Goal: Task Accomplishment & Management: Use online tool/utility

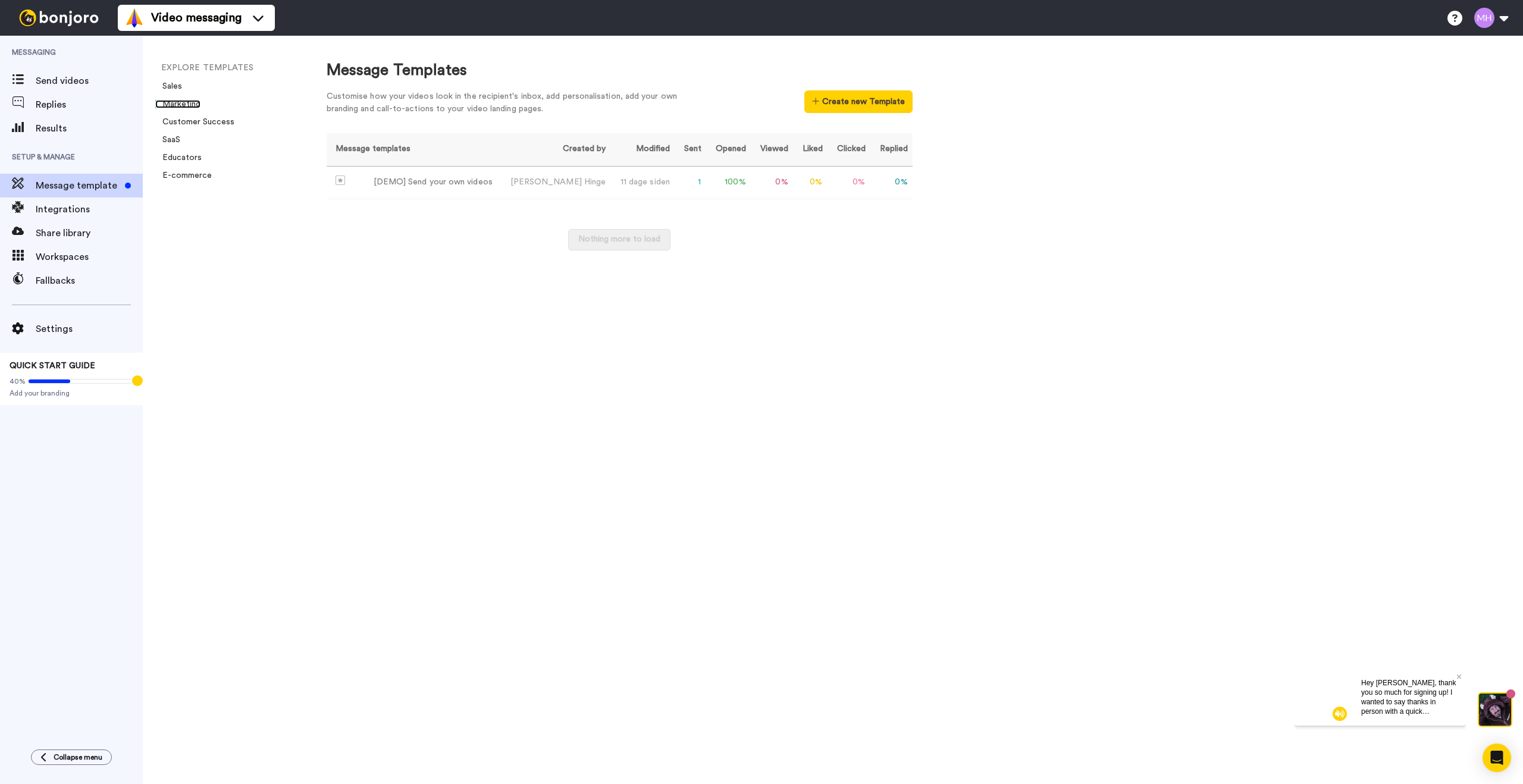
click at [186, 100] on link "Marketing" at bounding box center [178, 104] width 45 height 8
click at [64, 81] on span "Send videos" at bounding box center [89, 81] width 107 height 14
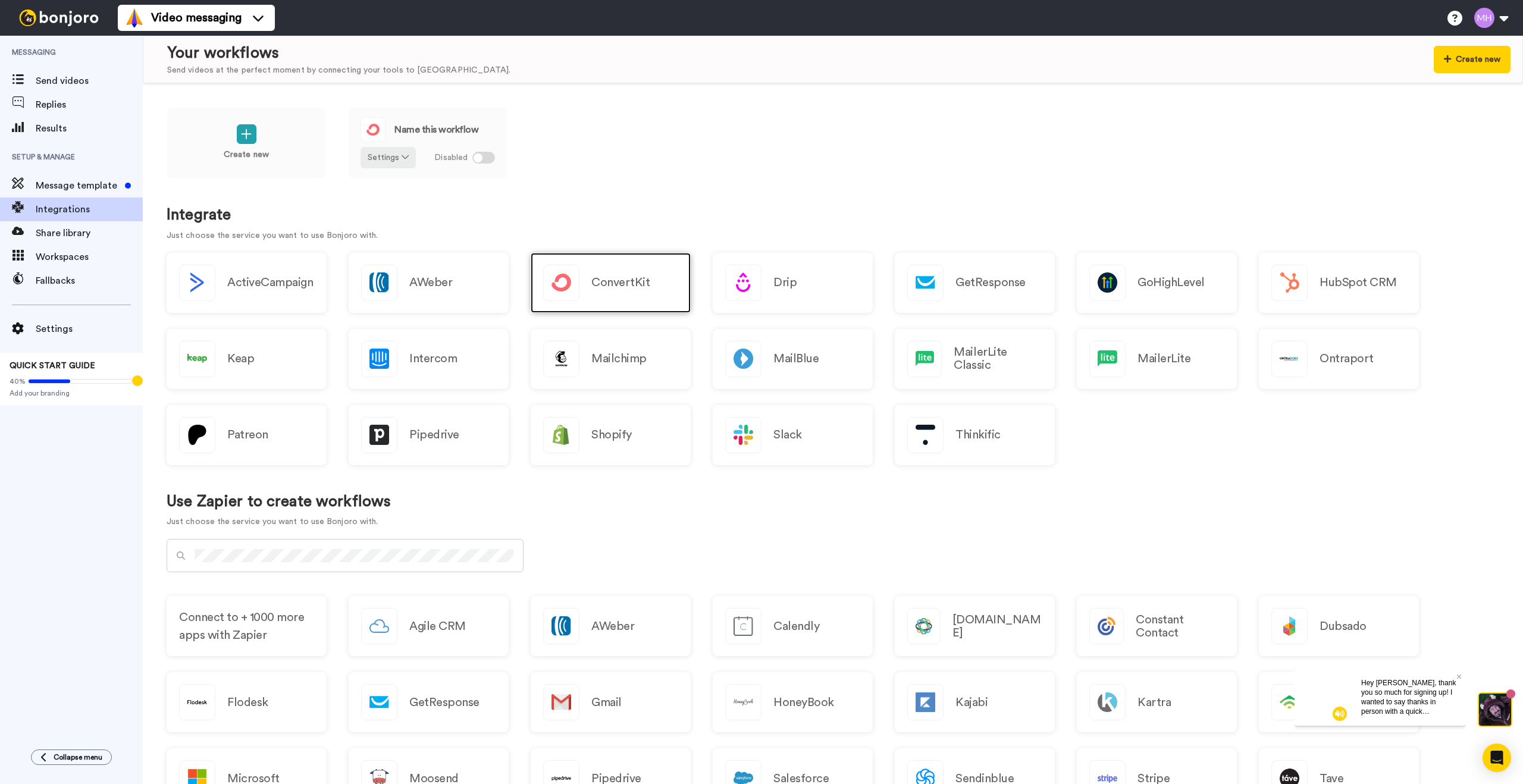
click at [606, 287] on h2 "ConvertKit" at bounding box center [620, 282] width 58 height 13
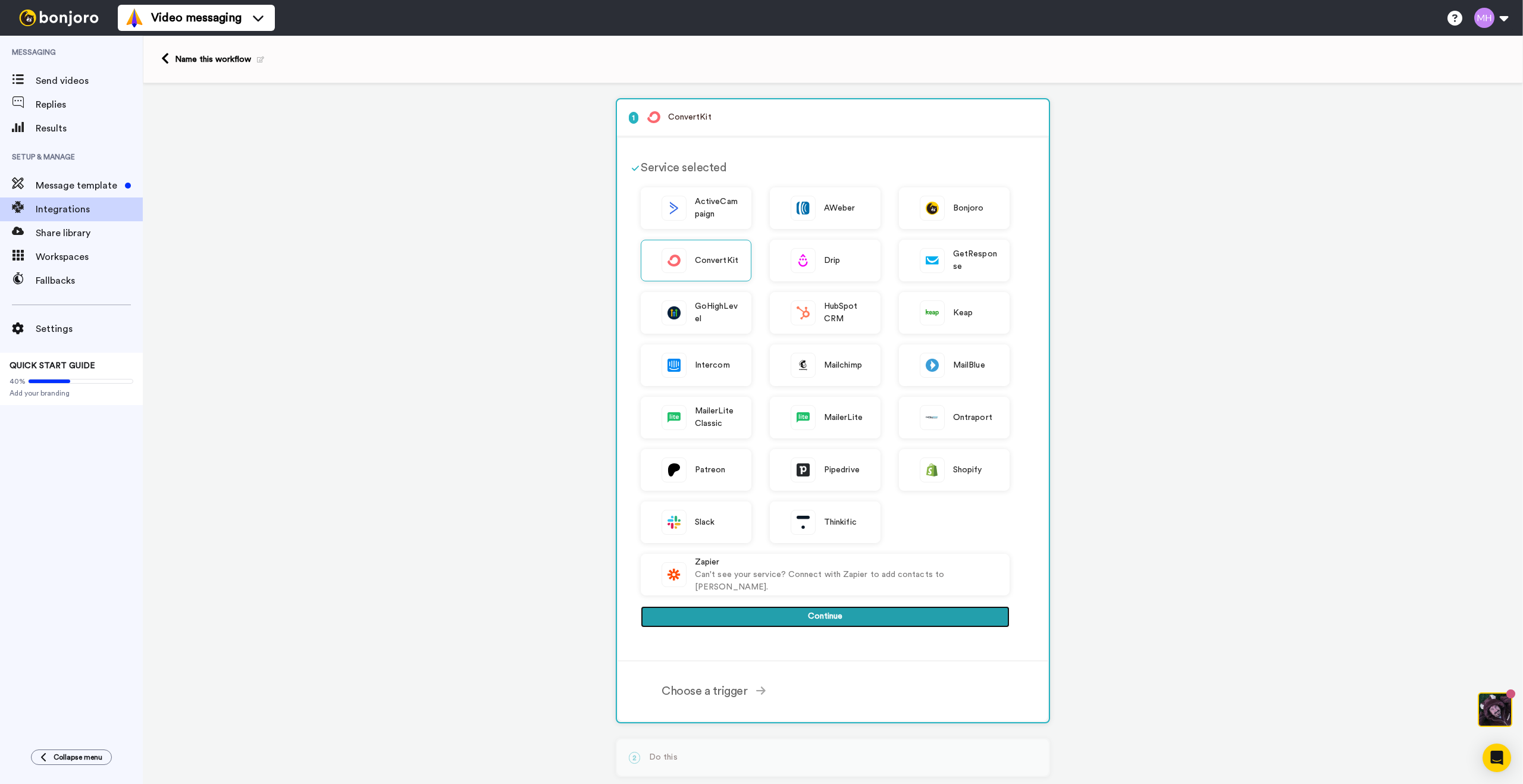
click at [818, 617] on button "Continue" at bounding box center [825, 617] width 369 height 21
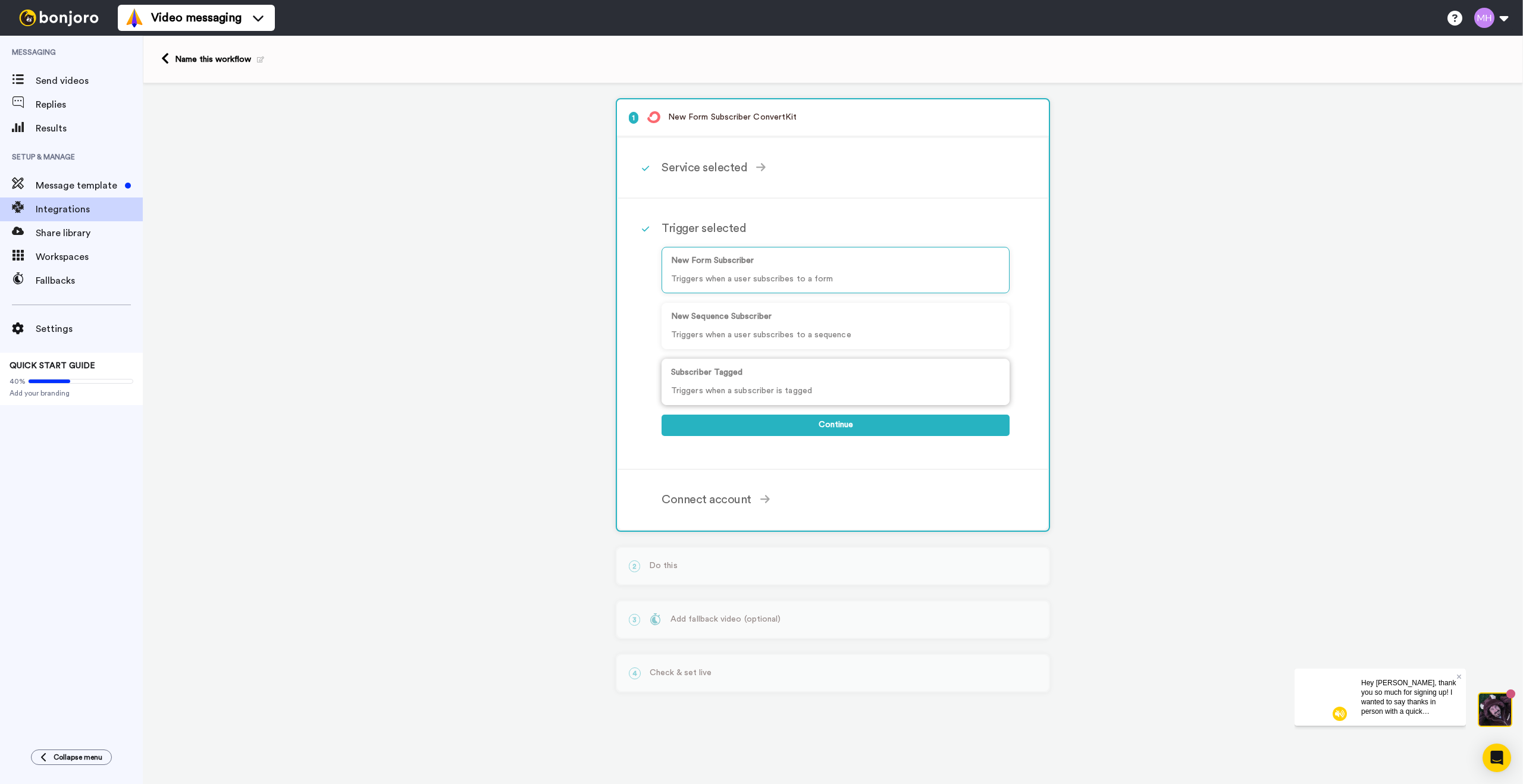
click at [772, 393] on p "Triggers when a subscriber is tagged" at bounding box center [836, 391] width 329 height 12
click at [714, 507] on div "Connect account" at bounding box center [836, 500] width 348 height 18
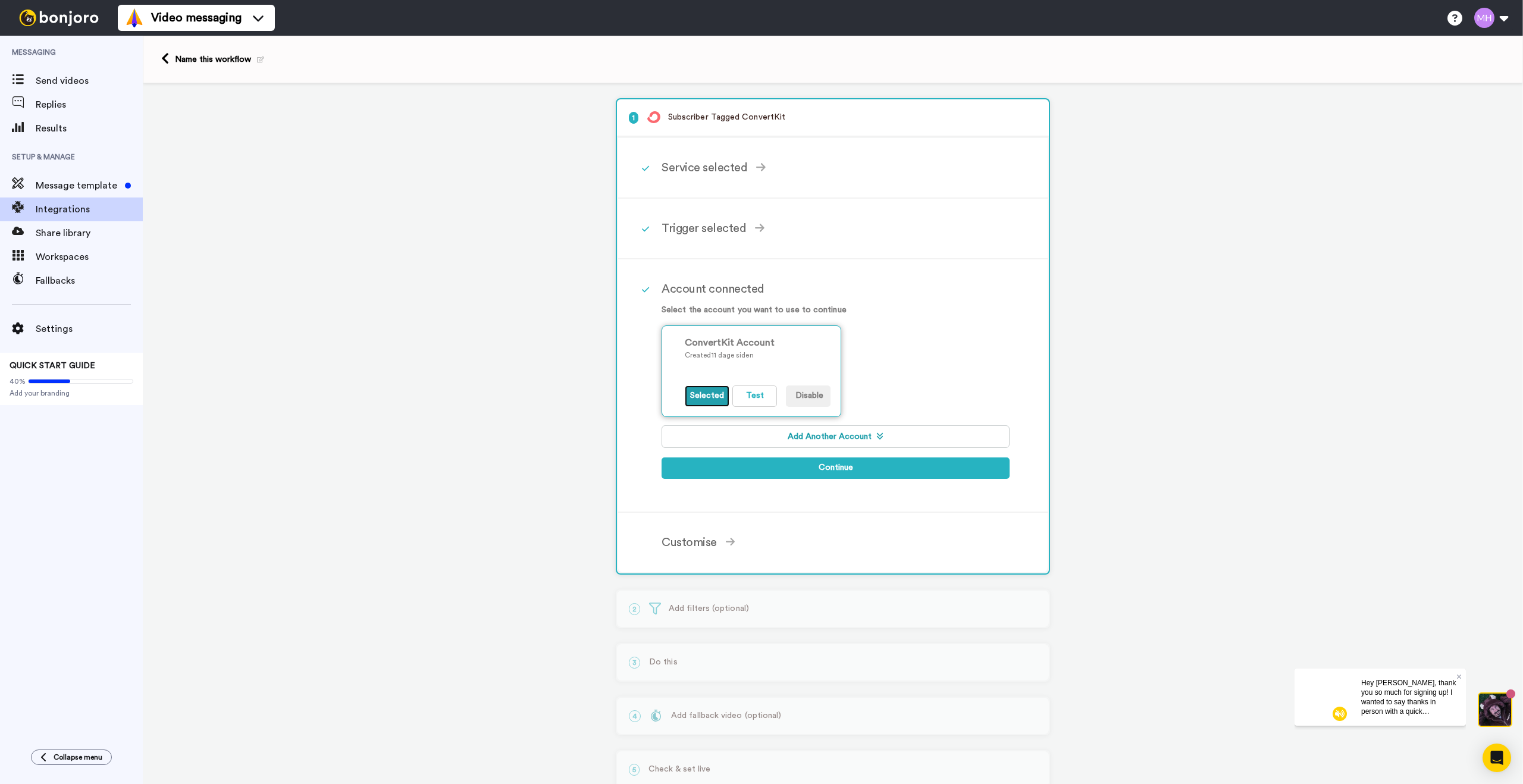
click at [715, 397] on button "Selected" at bounding box center [707, 395] width 44 height 21
click at [649, 392] on div "Account connected Select the account you want to use to continue ConvertKit Acc…" at bounding box center [833, 386] width 430 height 253
click at [828, 464] on button "Continue" at bounding box center [836, 468] width 348 height 21
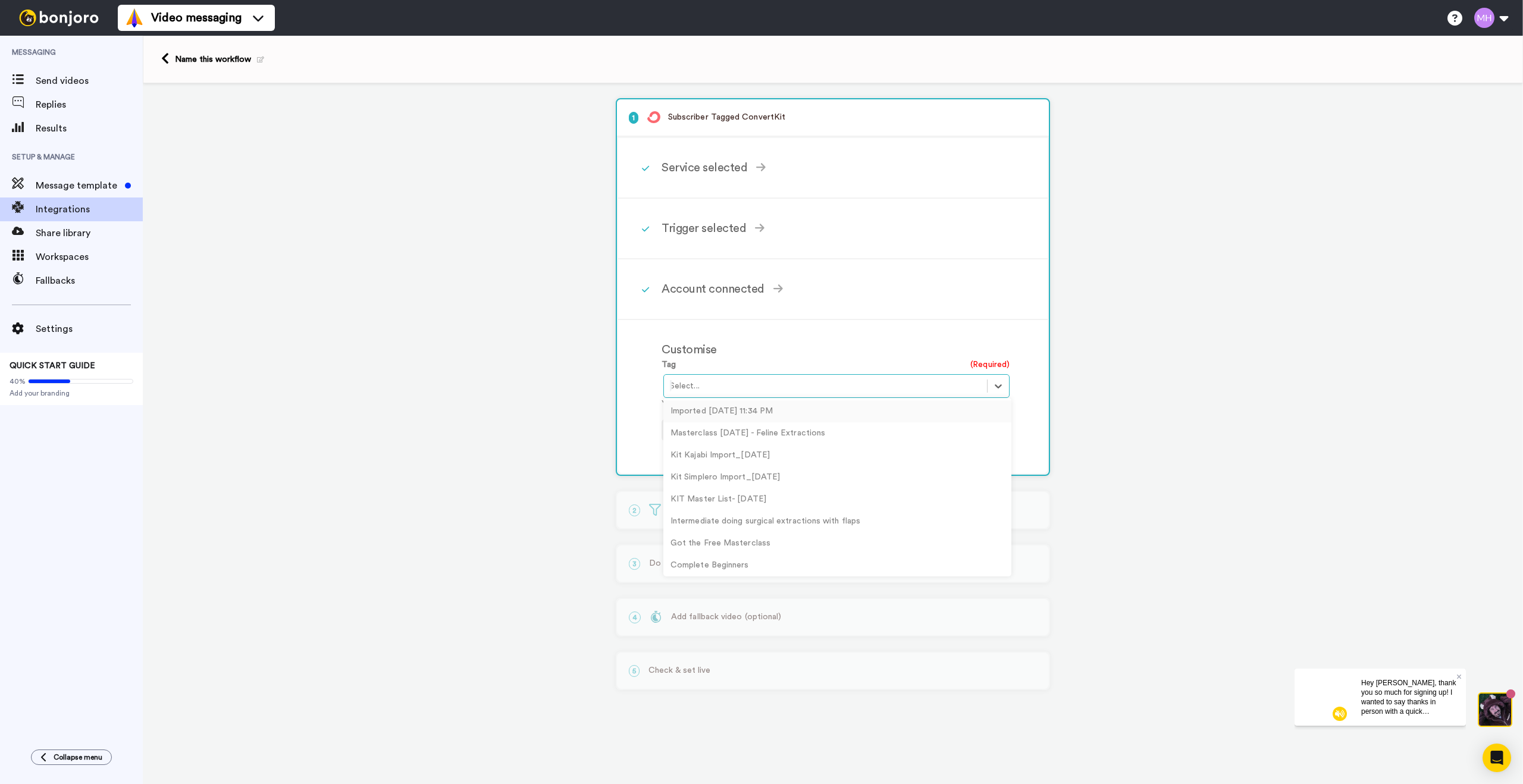
click at [797, 390] on div at bounding box center [826, 386] width 311 height 14
click at [759, 512] on div "Scholarship Applicants" at bounding box center [837, 519] width 348 height 22
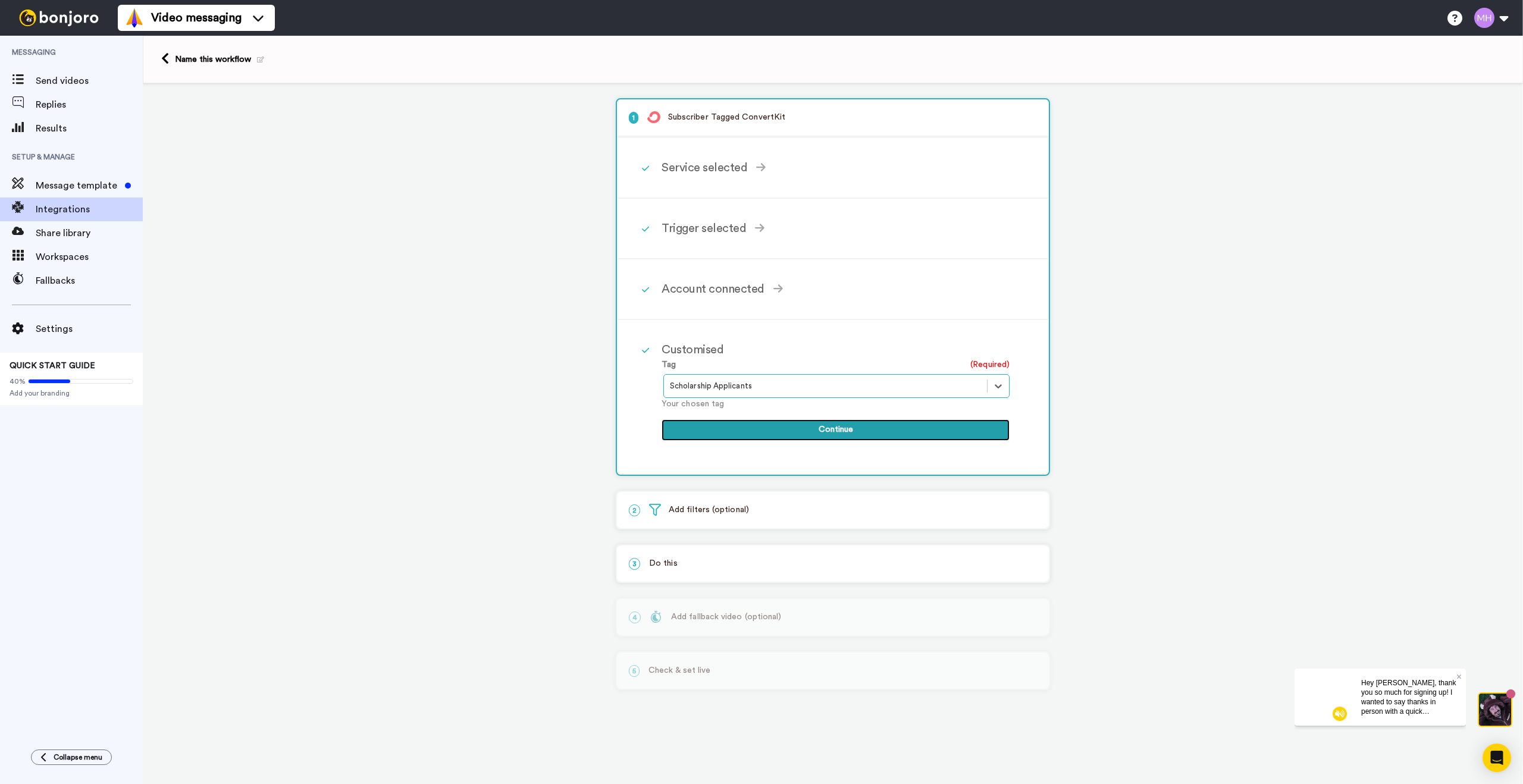
click at [816, 428] on button "Continue" at bounding box center [836, 430] width 348 height 21
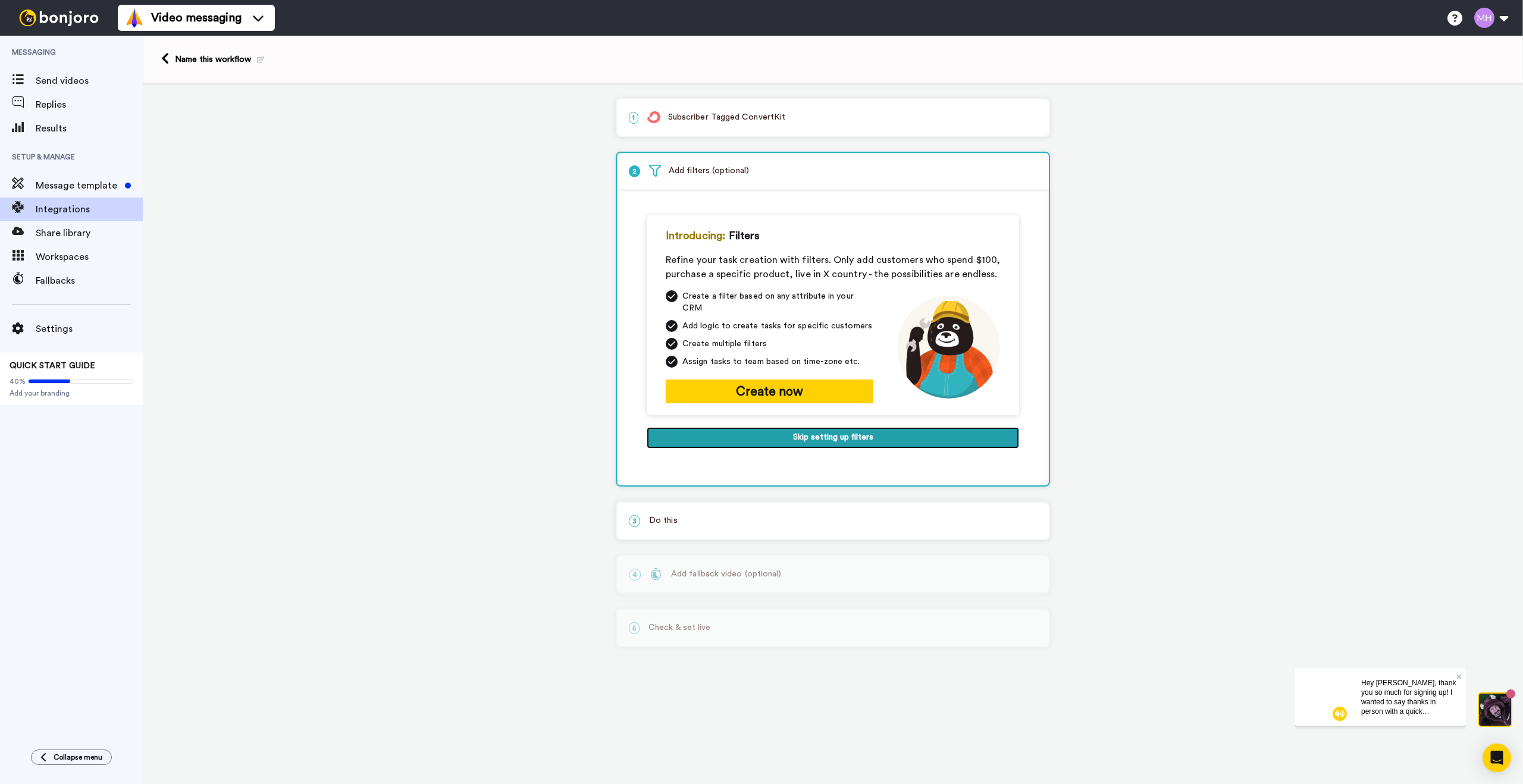
click at [839, 431] on button "Skip setting up filters" at bounding box center [833, 437] width 372 height 21
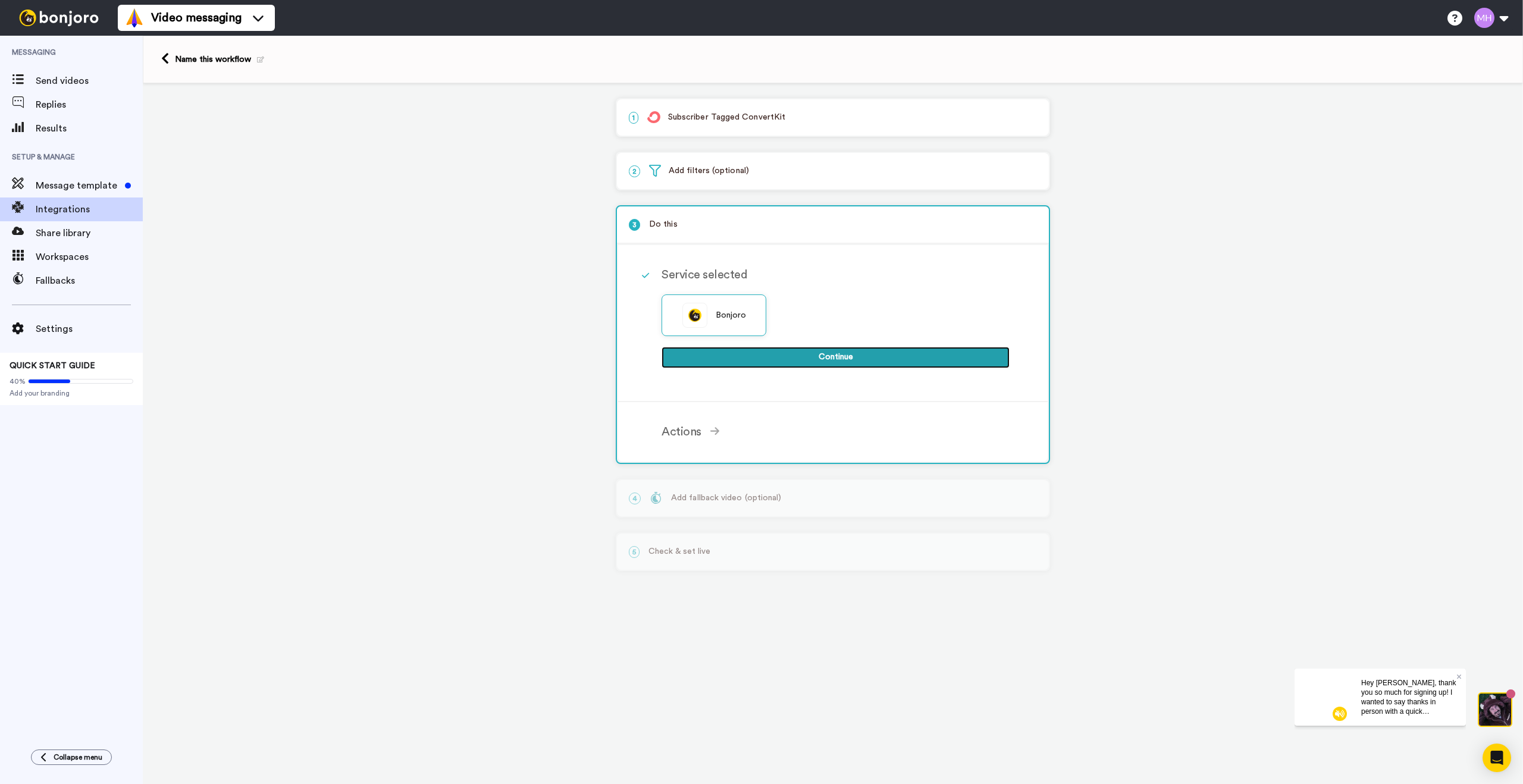
click at [832, 356] on button "Continue" at bounding box center [836, 357] width 348 height 21
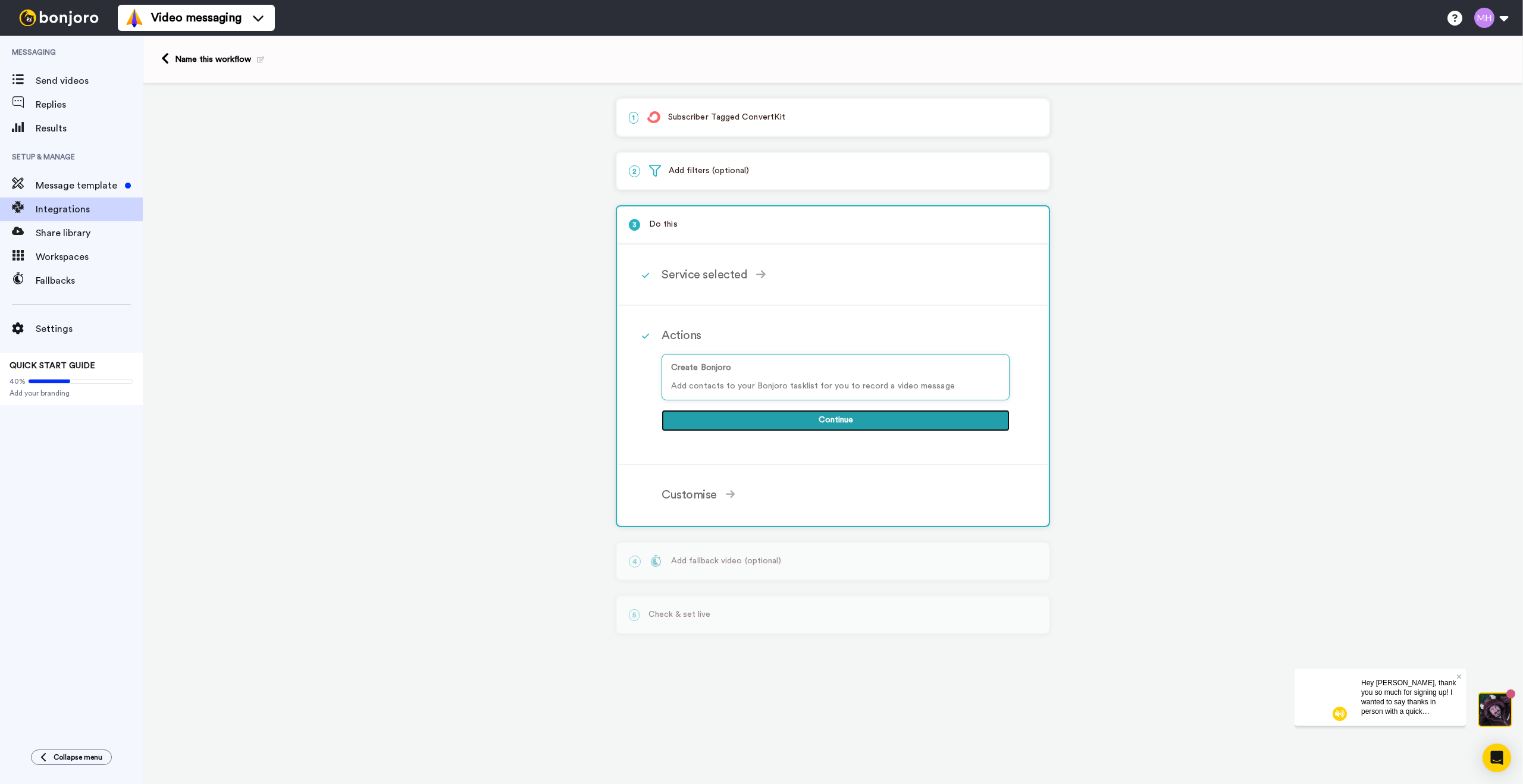
click at [847, 422] on button "Continue" at bounding box center [836, 420] width 348 height 21
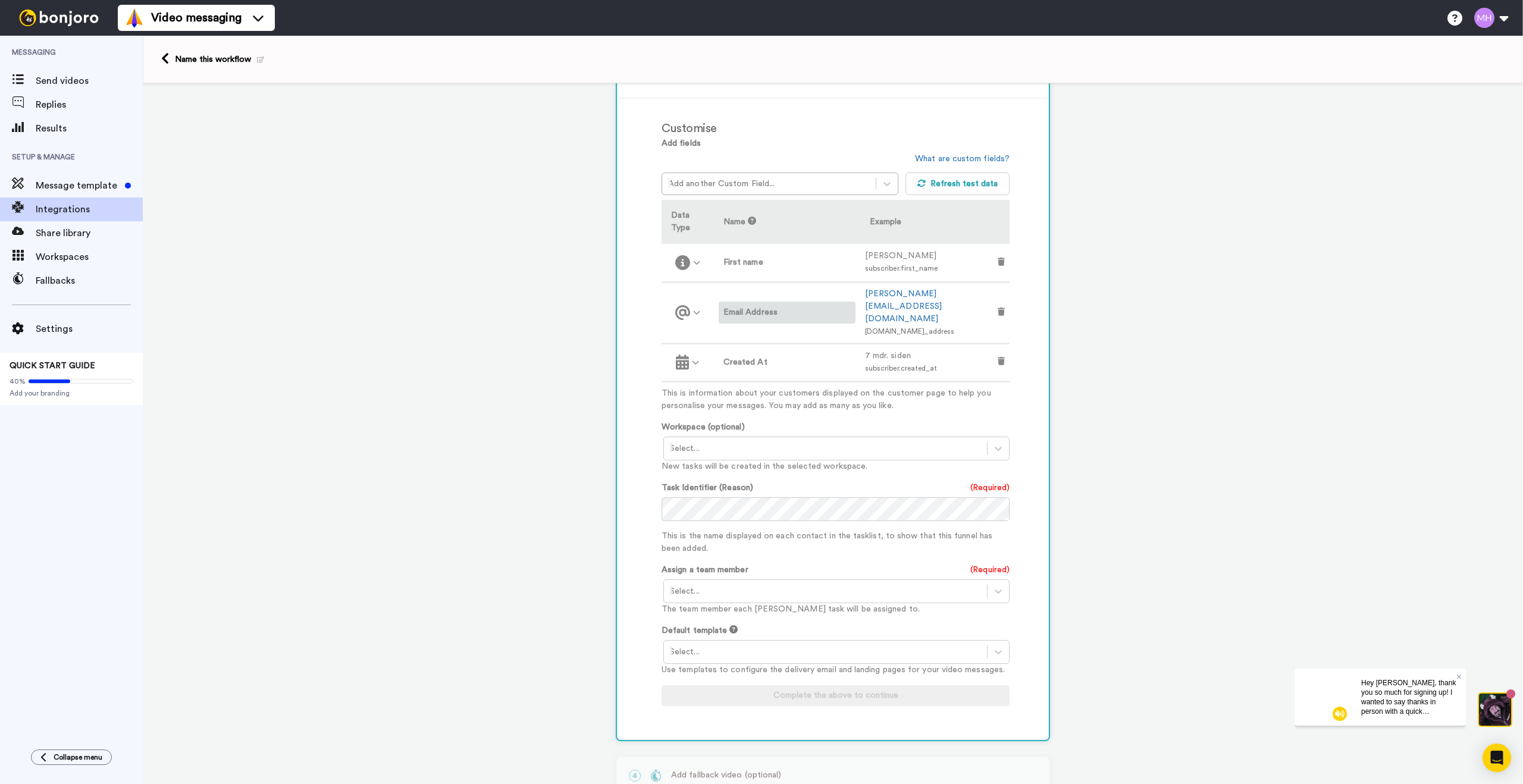
scroll to position [270, 0]
click at [822, 439] on div at bounding box center [826, 446] width 311 height 14
click at [932, 439] on div at bounding box center [826, 446] width 311 height 14
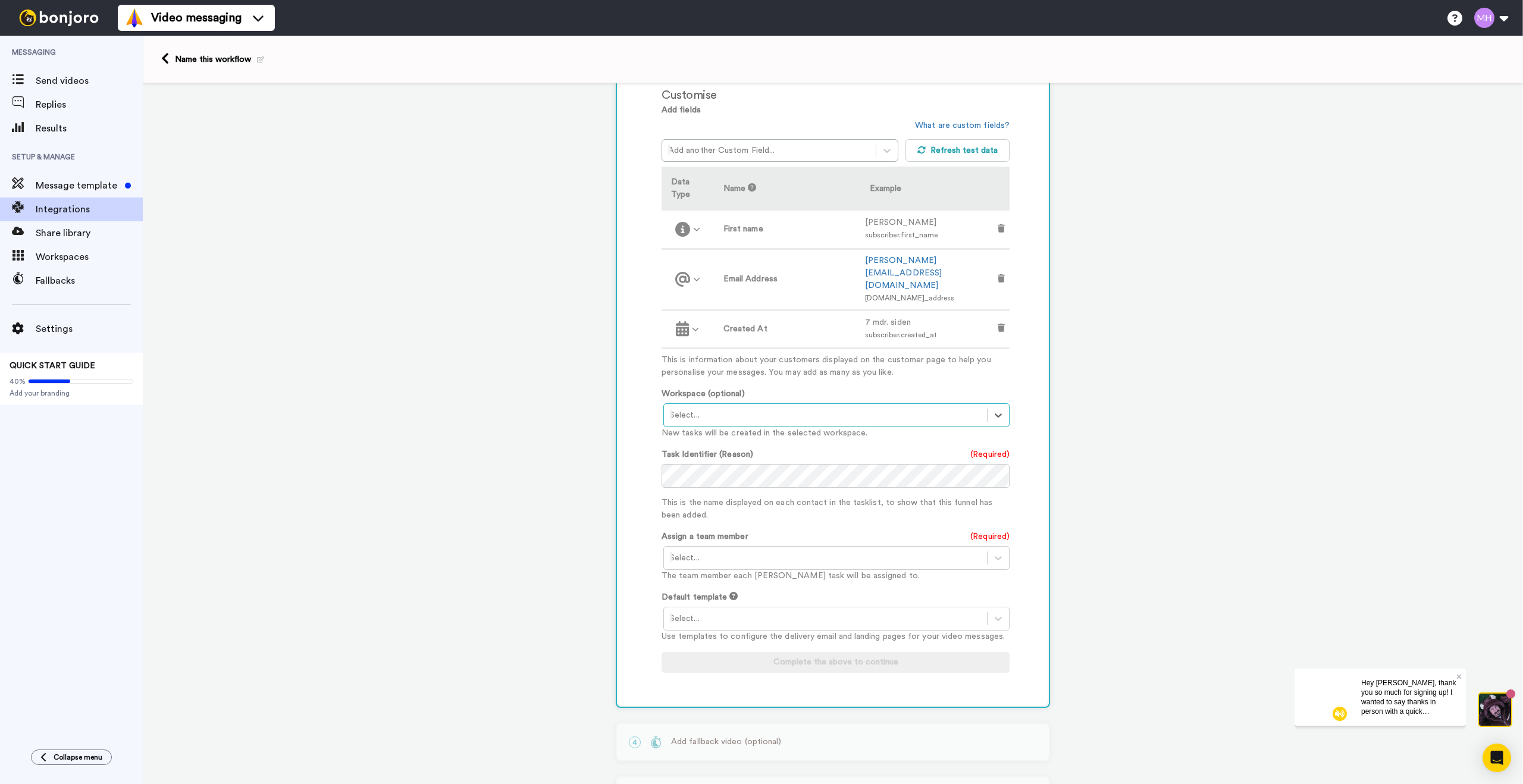
scroll to position [317, 0]
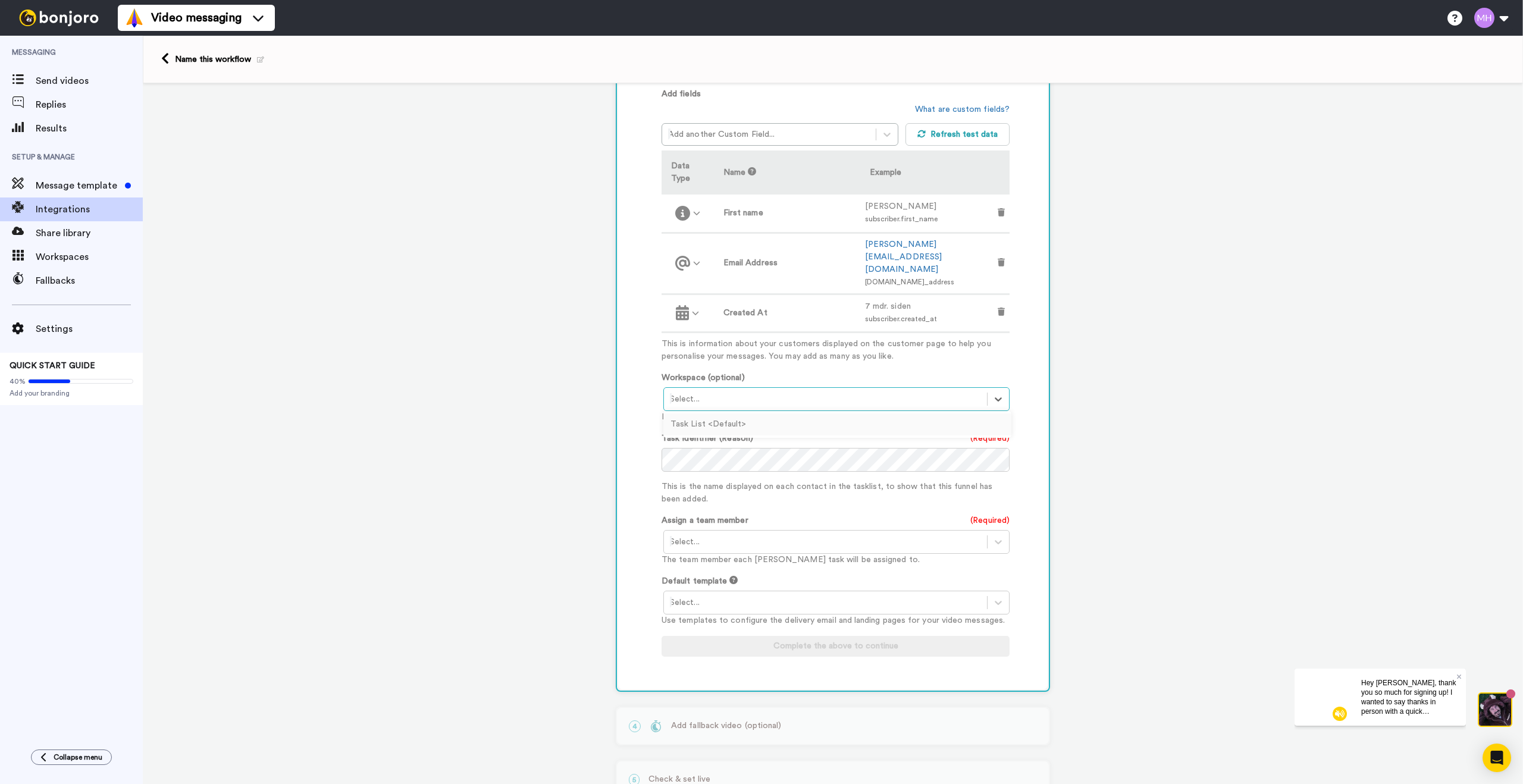
click at [882, 392] on div at bounding box center [826, 399] width 311 height 14
click at [877, 413] on div "Task List <Default>" at bounding box center [837, 424] width 348 height 22
click at [911, 392] on div at bounding box center [826, 399] width 311 height 14
click at [712, 392] on div at bounding box center [826, 399] width 311 height 14
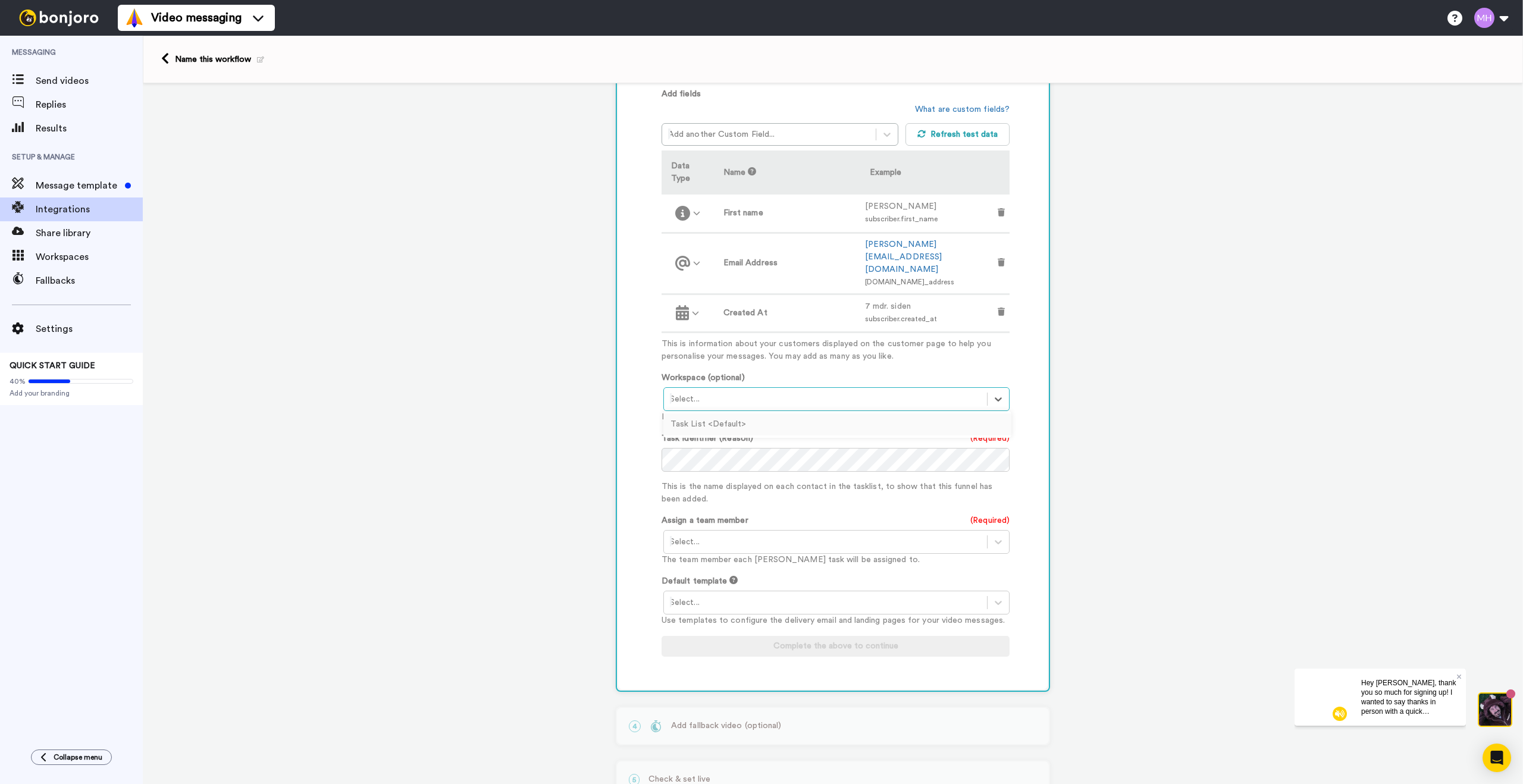
click at [713, 413] on div "Task List <Default>" at bounding box center [837, 424] width 348 height 22
click at [736, 535] on div at bounding box center [826, 542] width 311 height 14
click at [741, 556] on div "Morten Hinge <morten@mortenvetdentist.com>" at bounding box center [837, 567] width 348 height 22
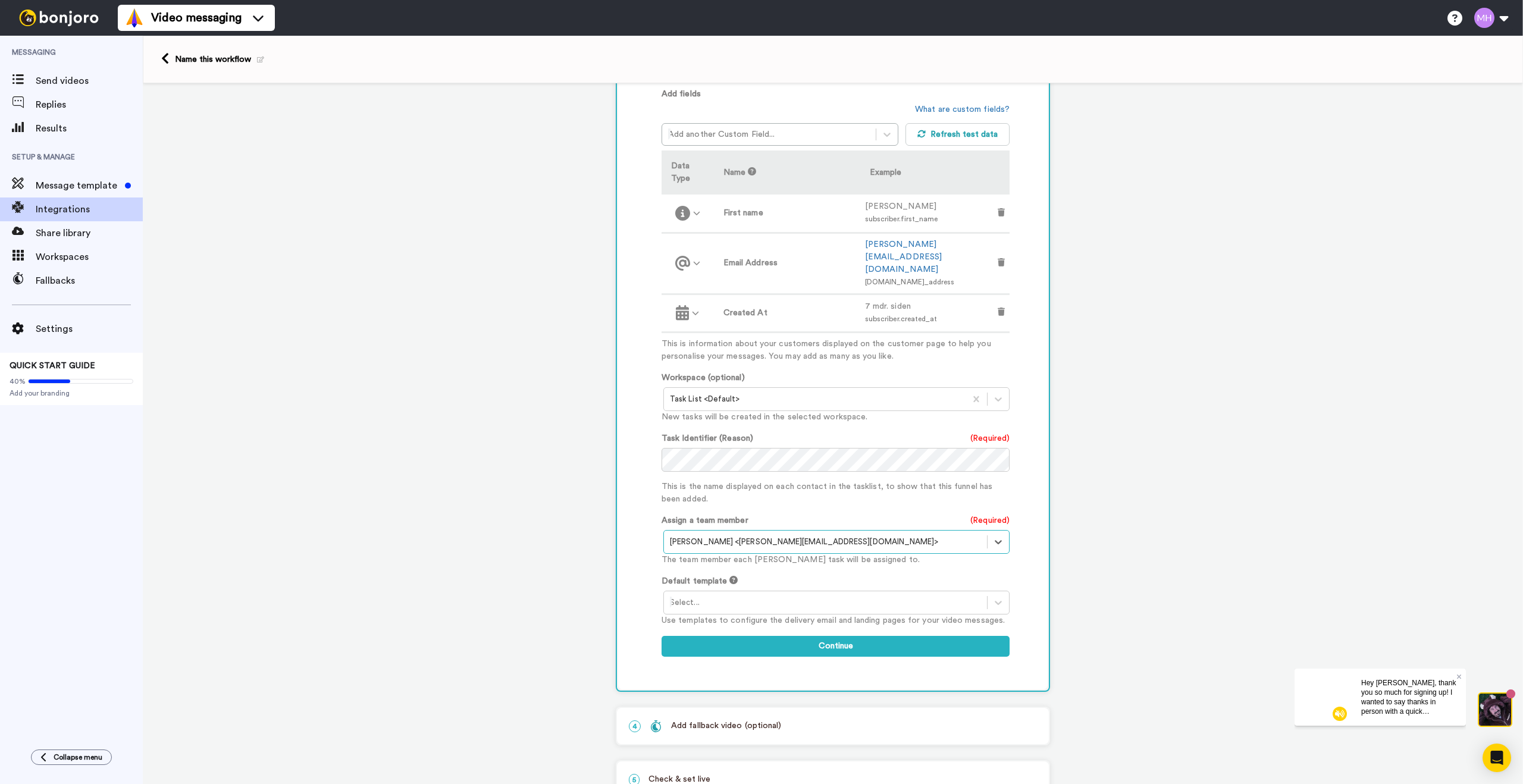
click at [748, 596] on div at bounding box center [826, 602] width 311 height 14
click at [754, 617] on div "Bonjoro branded template" at bounding box center [837, 628] width 348 height 22
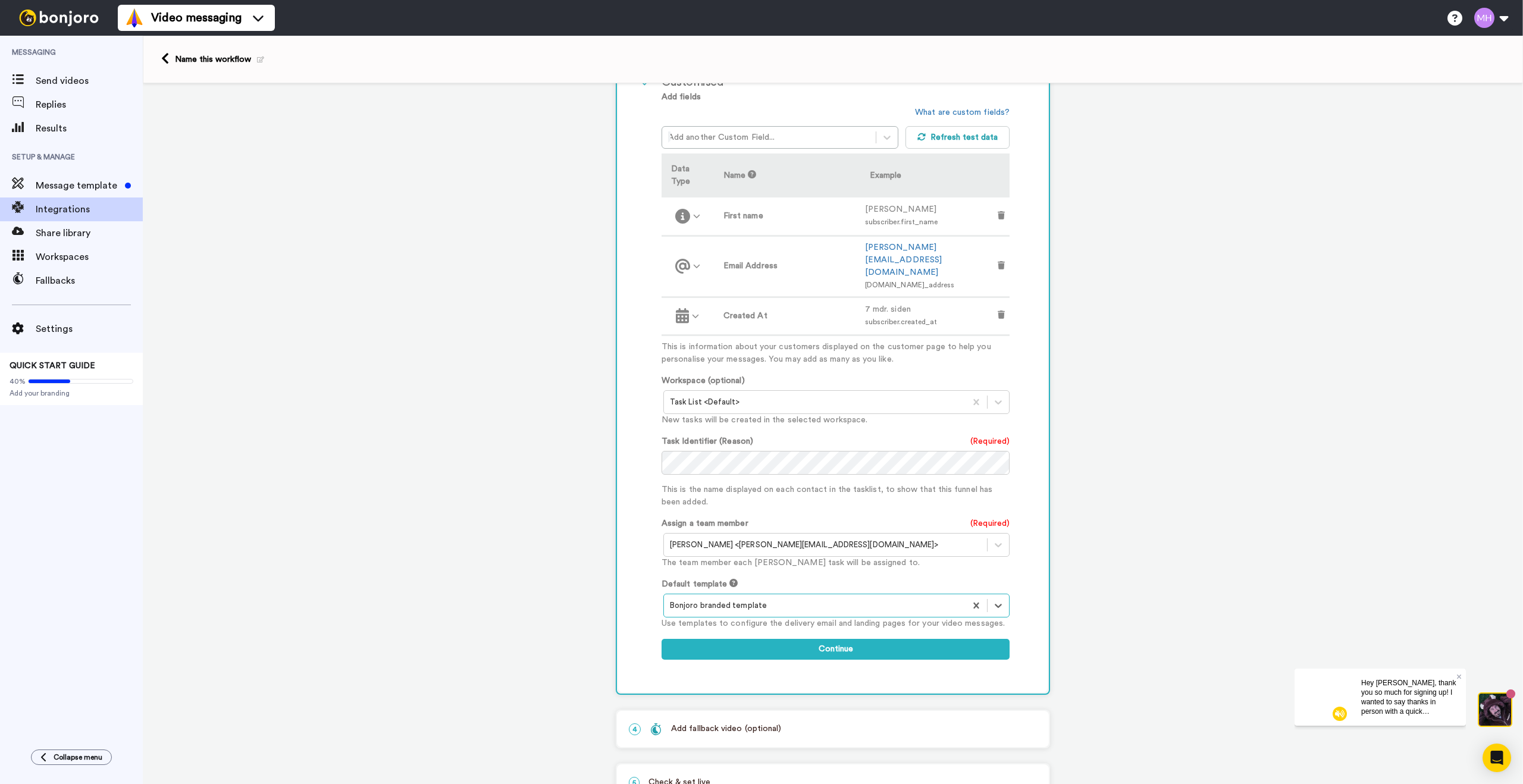
scroll to position [315, 0]
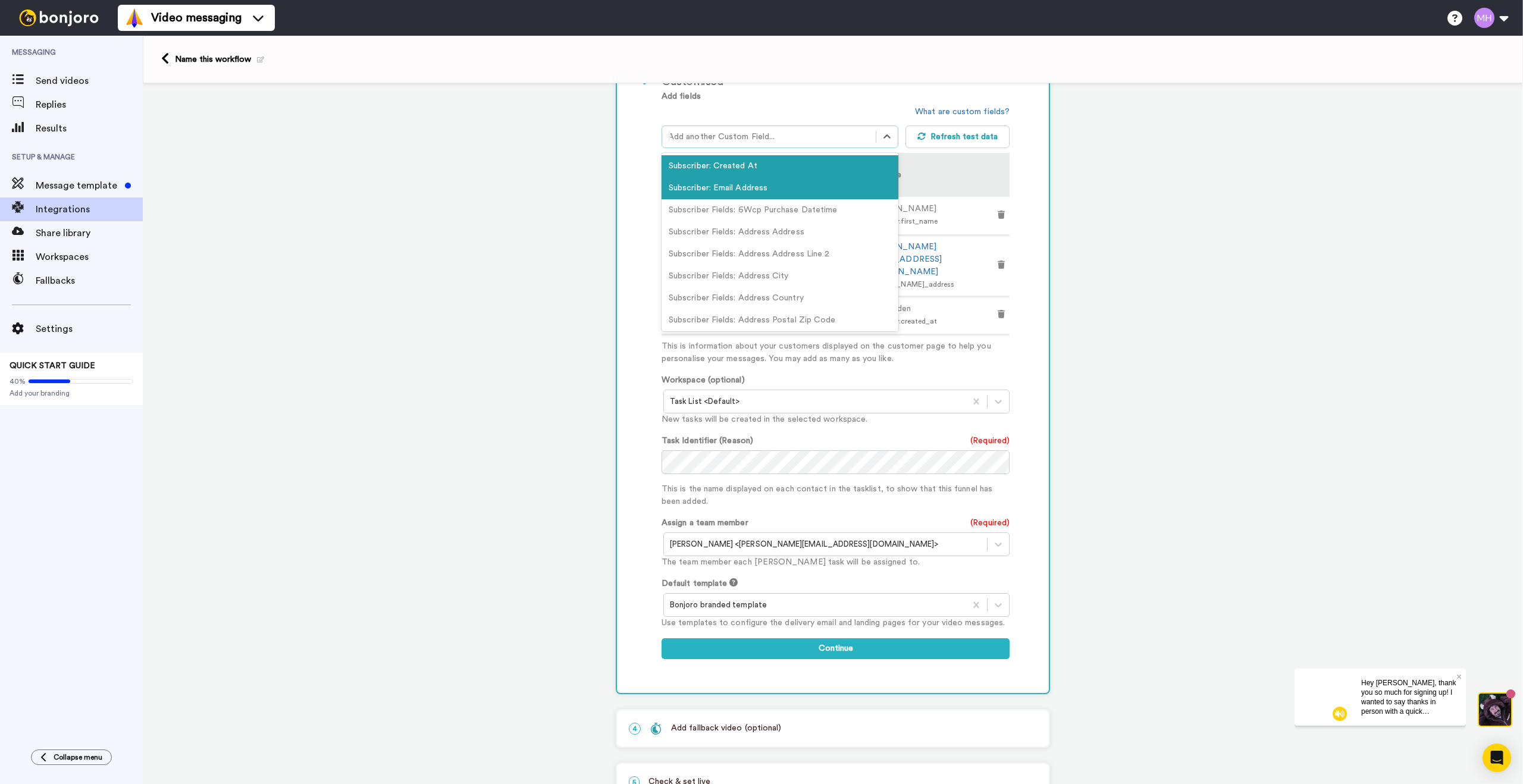
click at [828, 137] on div at bounding box center [768, 137] width 201 height 14
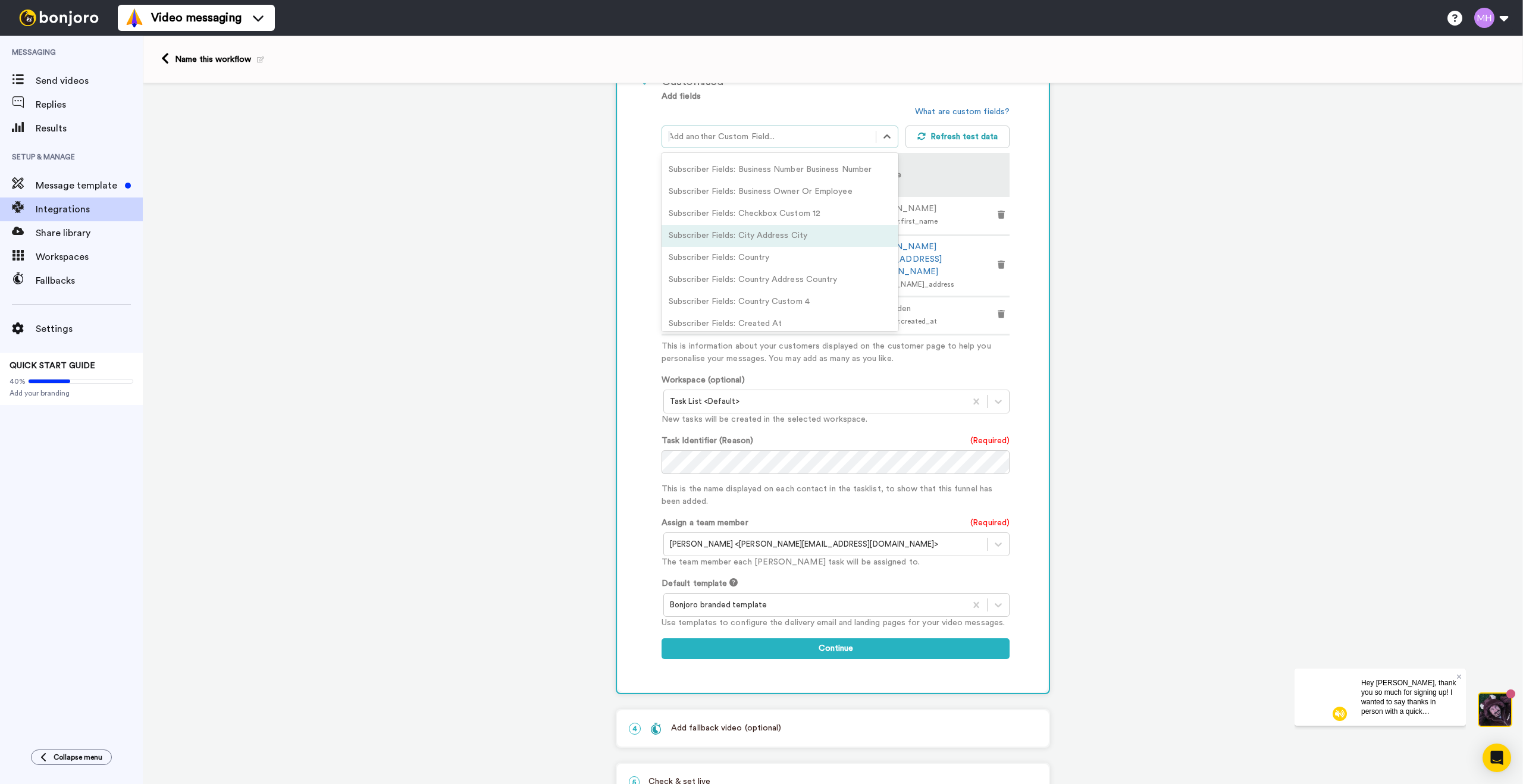
scroll to position [542, 0]
click at [799, 259] on div "Subscriber Fields: Country" at bounding box center [780, 253] width 237 height 22
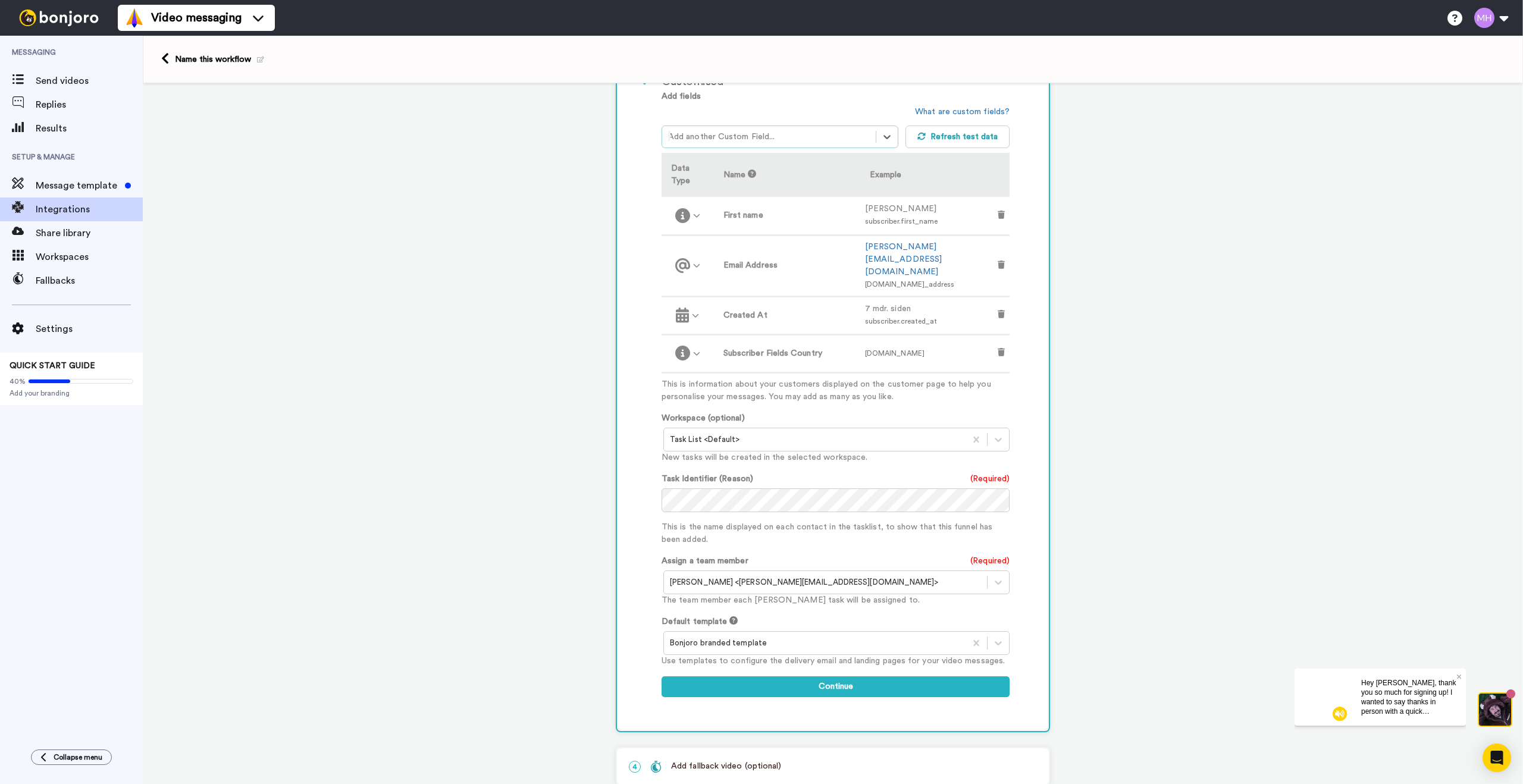
click at [910, 350] on span "subscriber.fields.country" at bounding box center [894, 353] width 59 height 7
click at [701, 350] on icon at bounding box center [697, 353] width 8 height 8
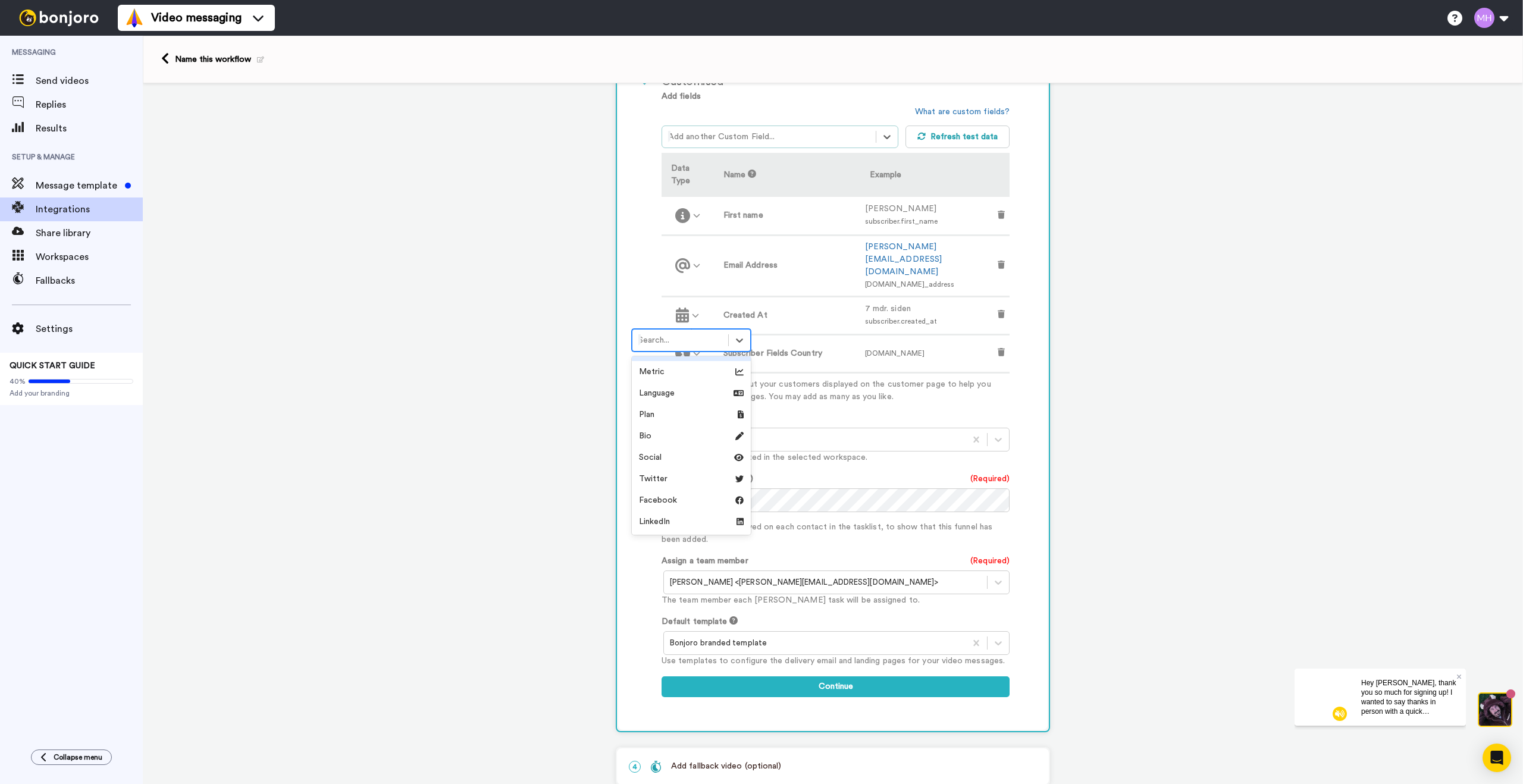
click at [660, 301] on div "Customised Add fields option Subscriber Fields: Country, selected. Select is fo…" at bounding box center [833, 391] width 430 height 678
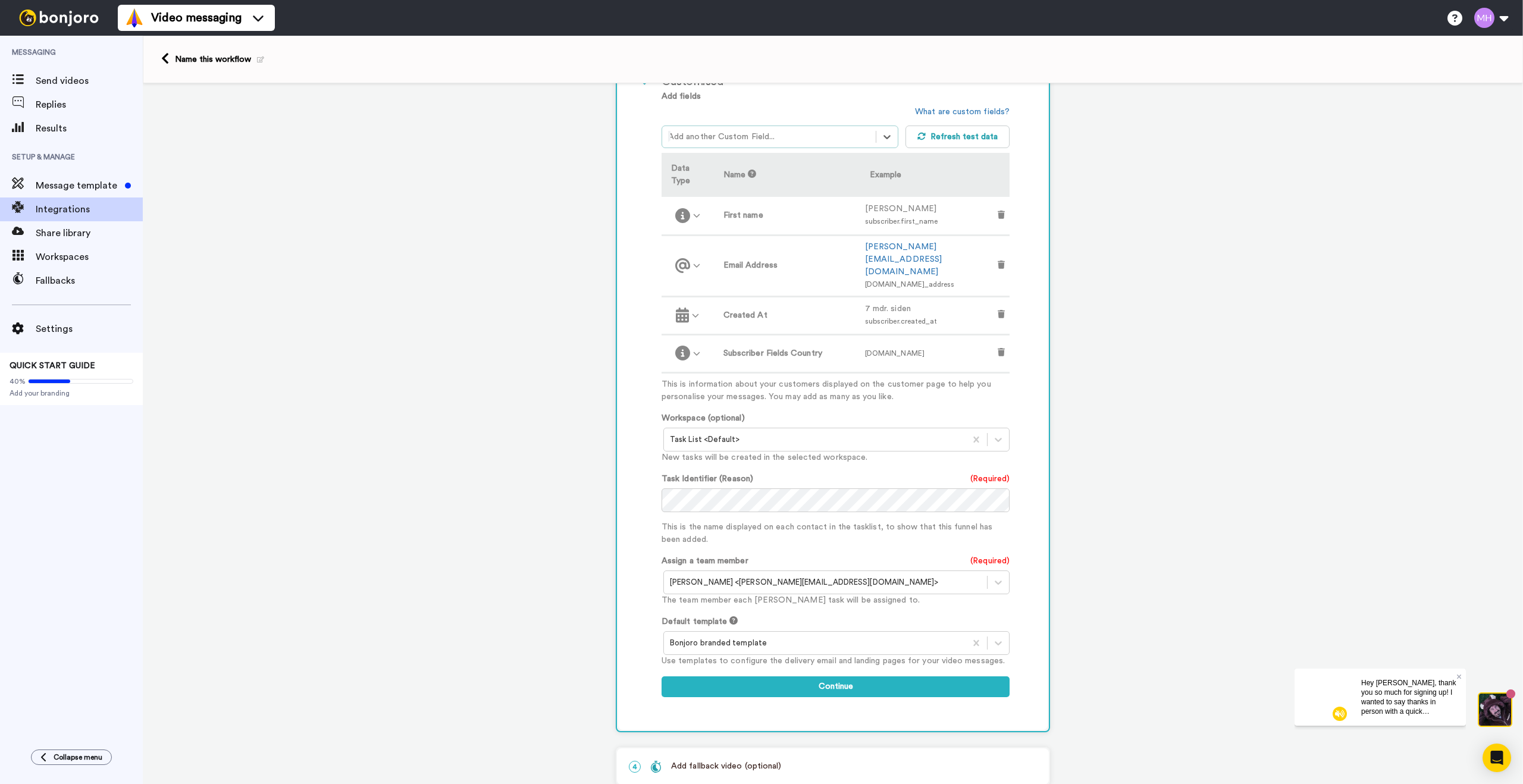
scroll to position [367, 0]
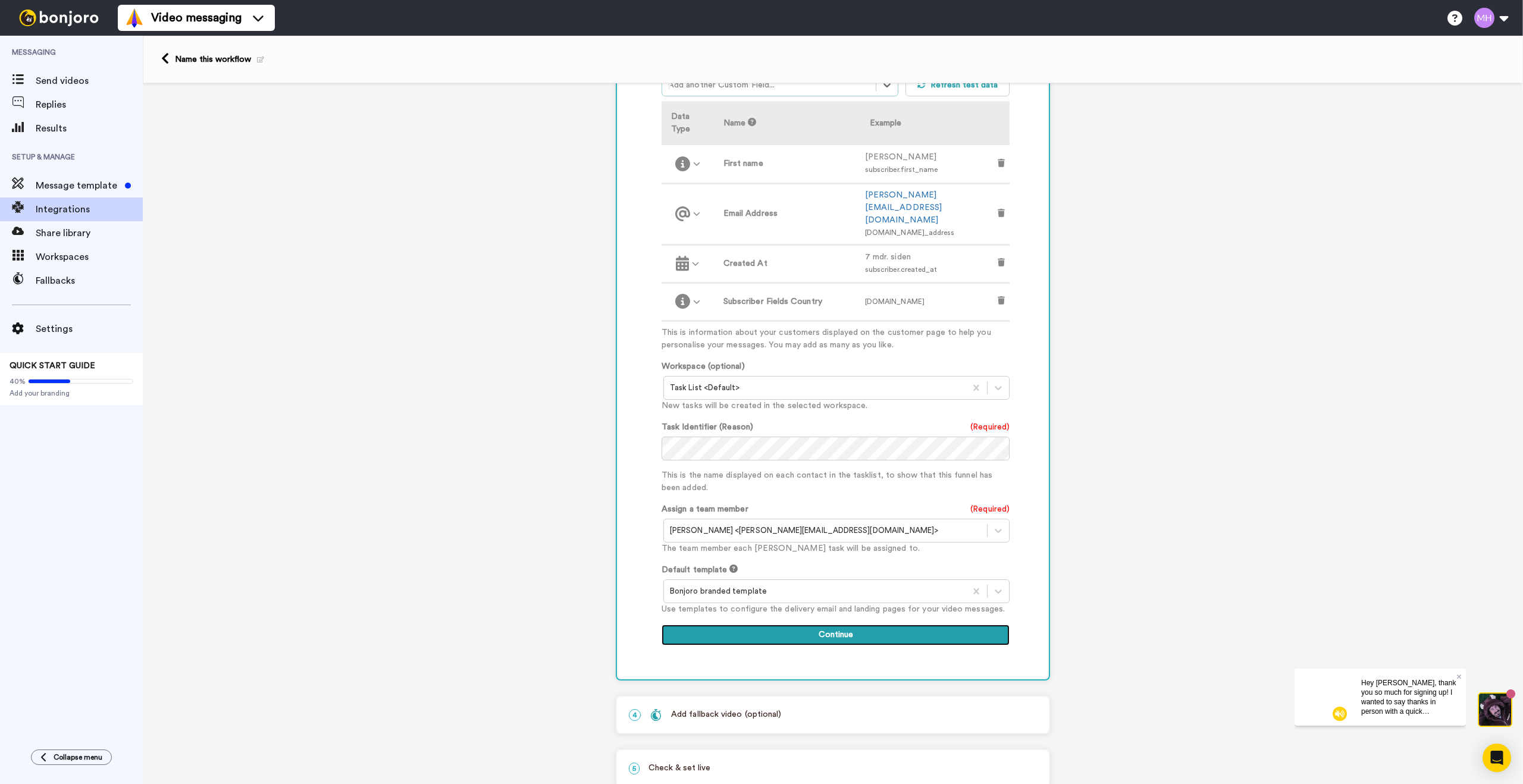
click at [843, 625] on button "Continue" at bounding box center [836, 635] width 348 height 21
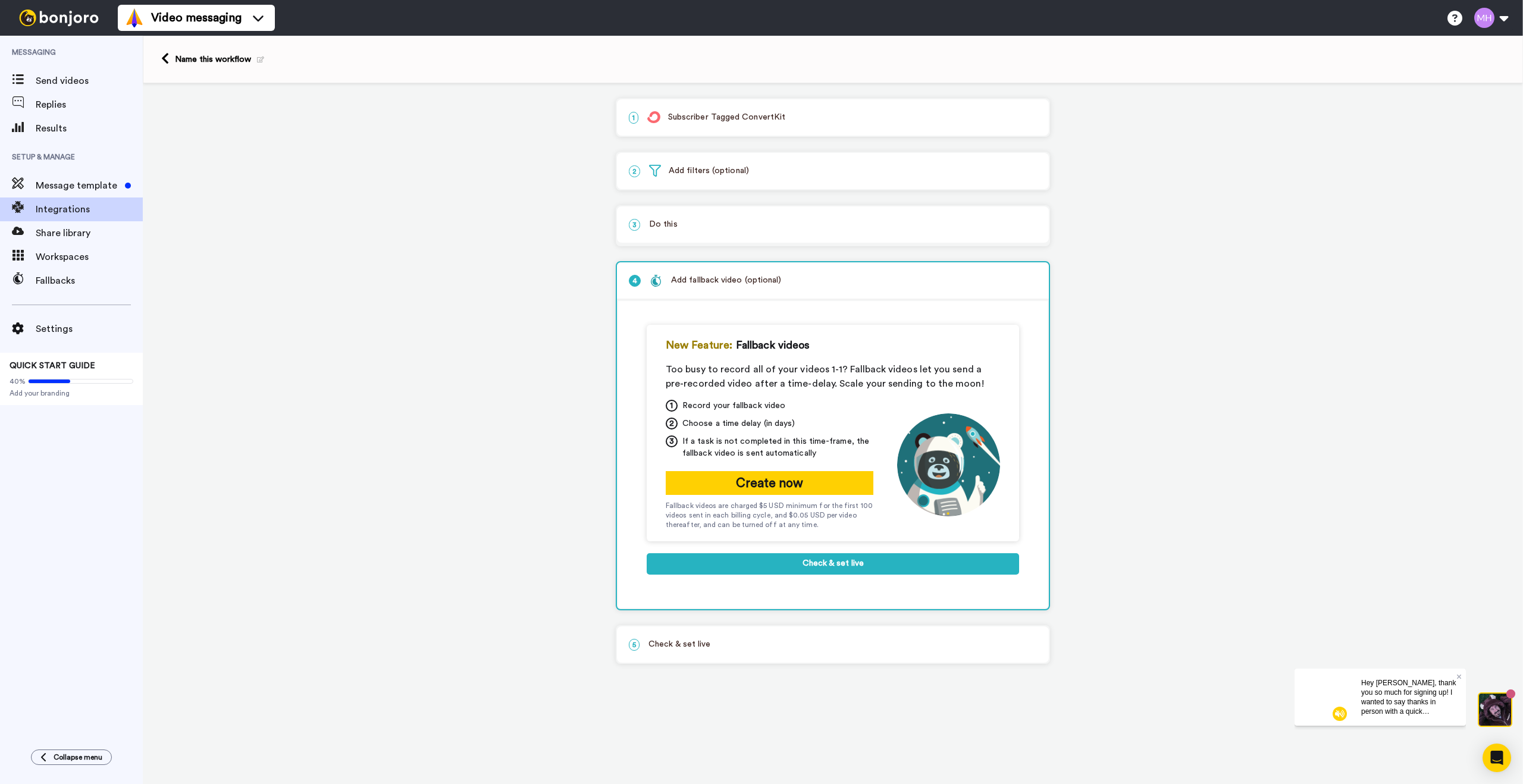
scroll to position [0, 0]
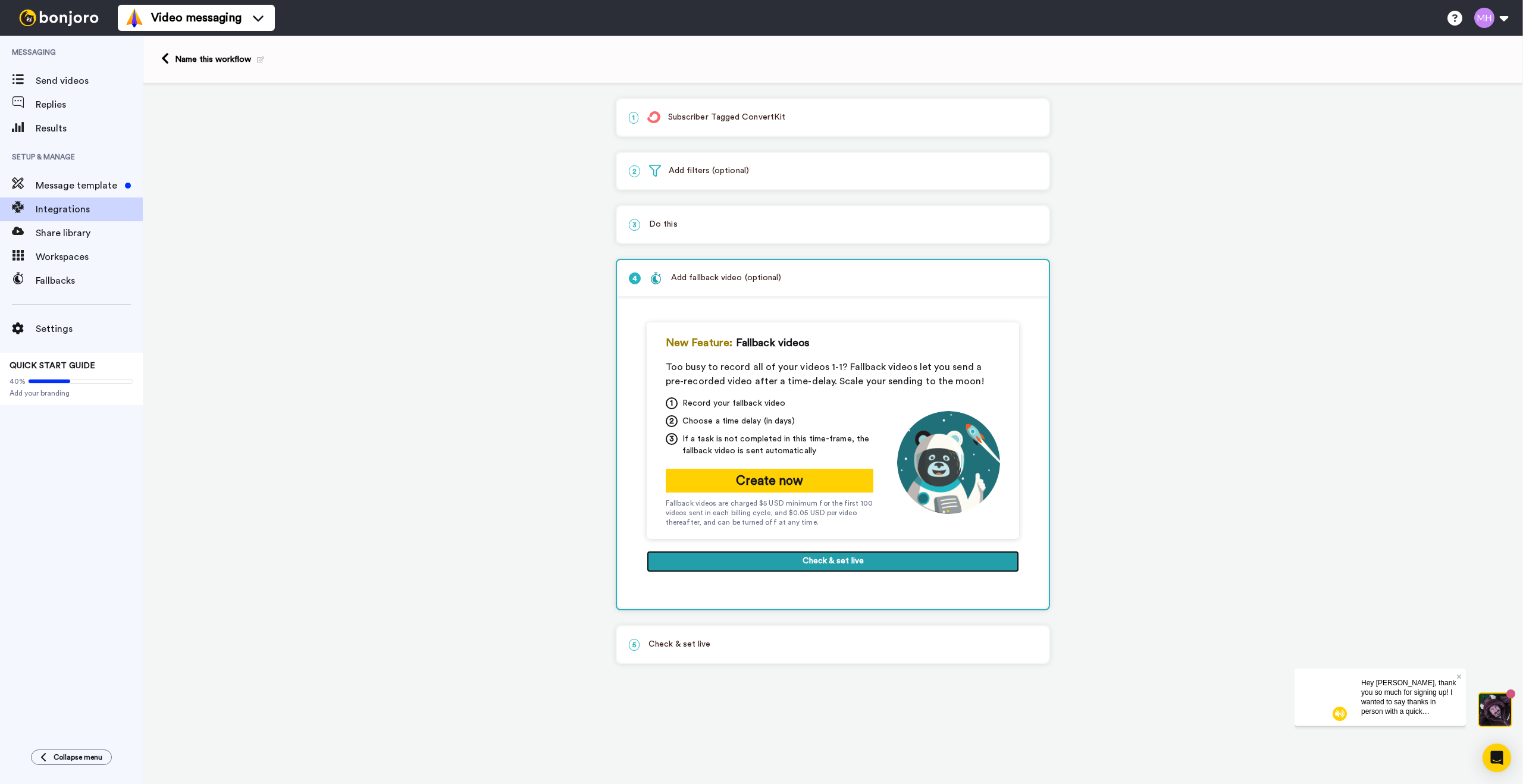
click at [841, 565] on button "Check & set live" at bounding box center [833, 561] width 372 height 21
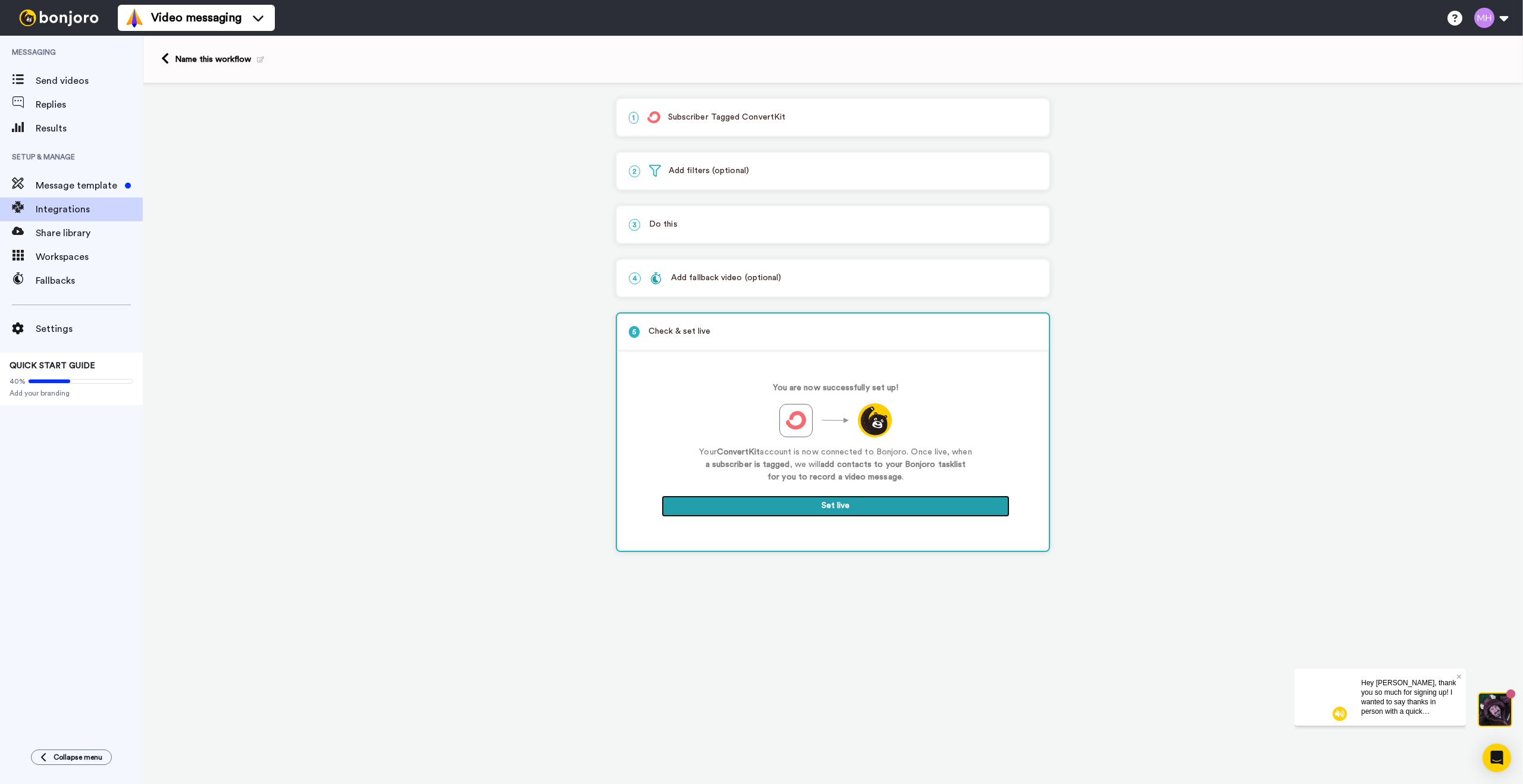
click at [838, 509] on button "Set live" at bounding box center [836, 506] width 348 height 21
click at [828, 510] on button "Set live" at bounding box center [836, 506] width 348 height 21
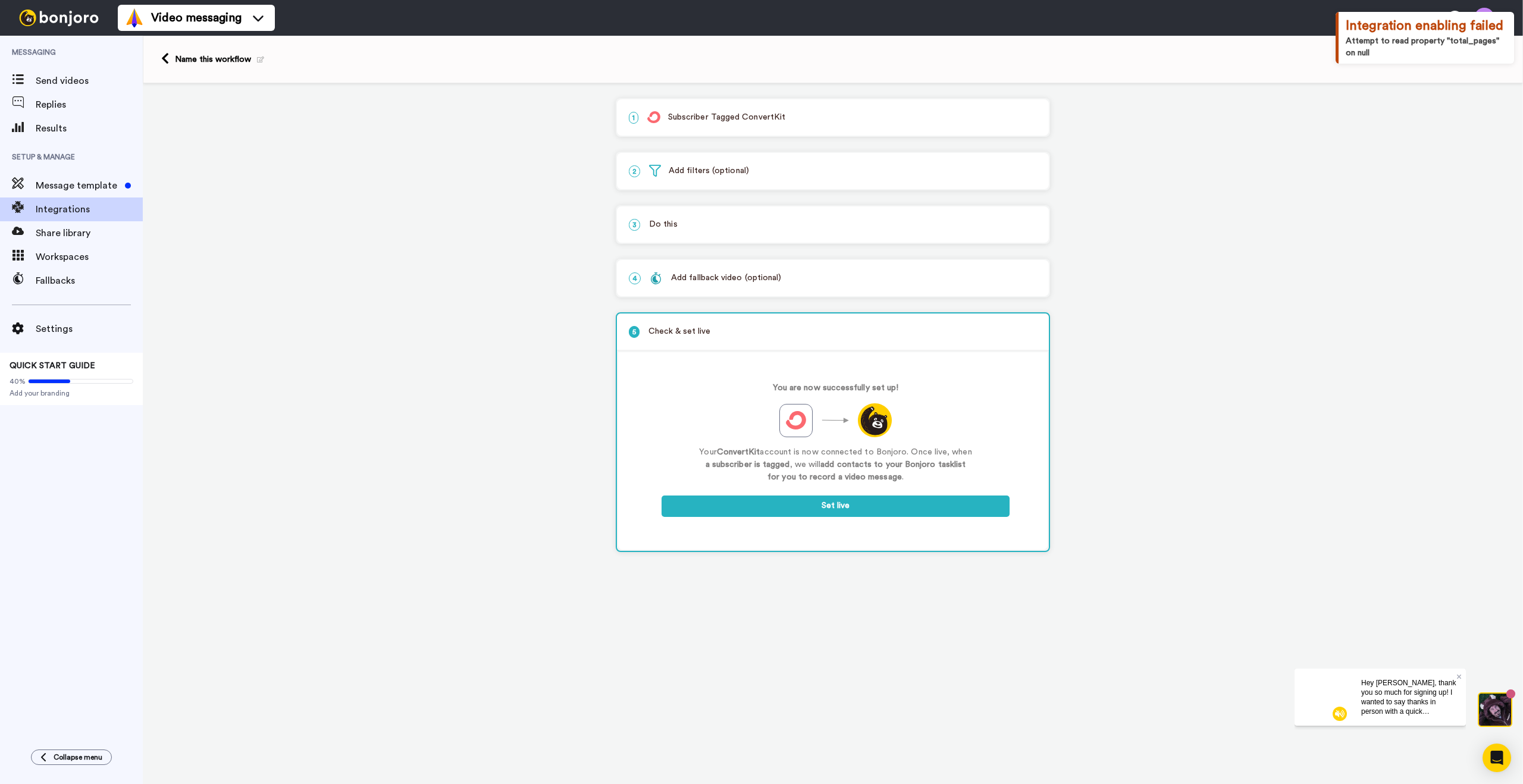
click at [1462, 675] on div "Hey Morten, thank you so much for signing up! I wanted to say thanks in person …" at bounding box center [1408, 697] width 114 height 57
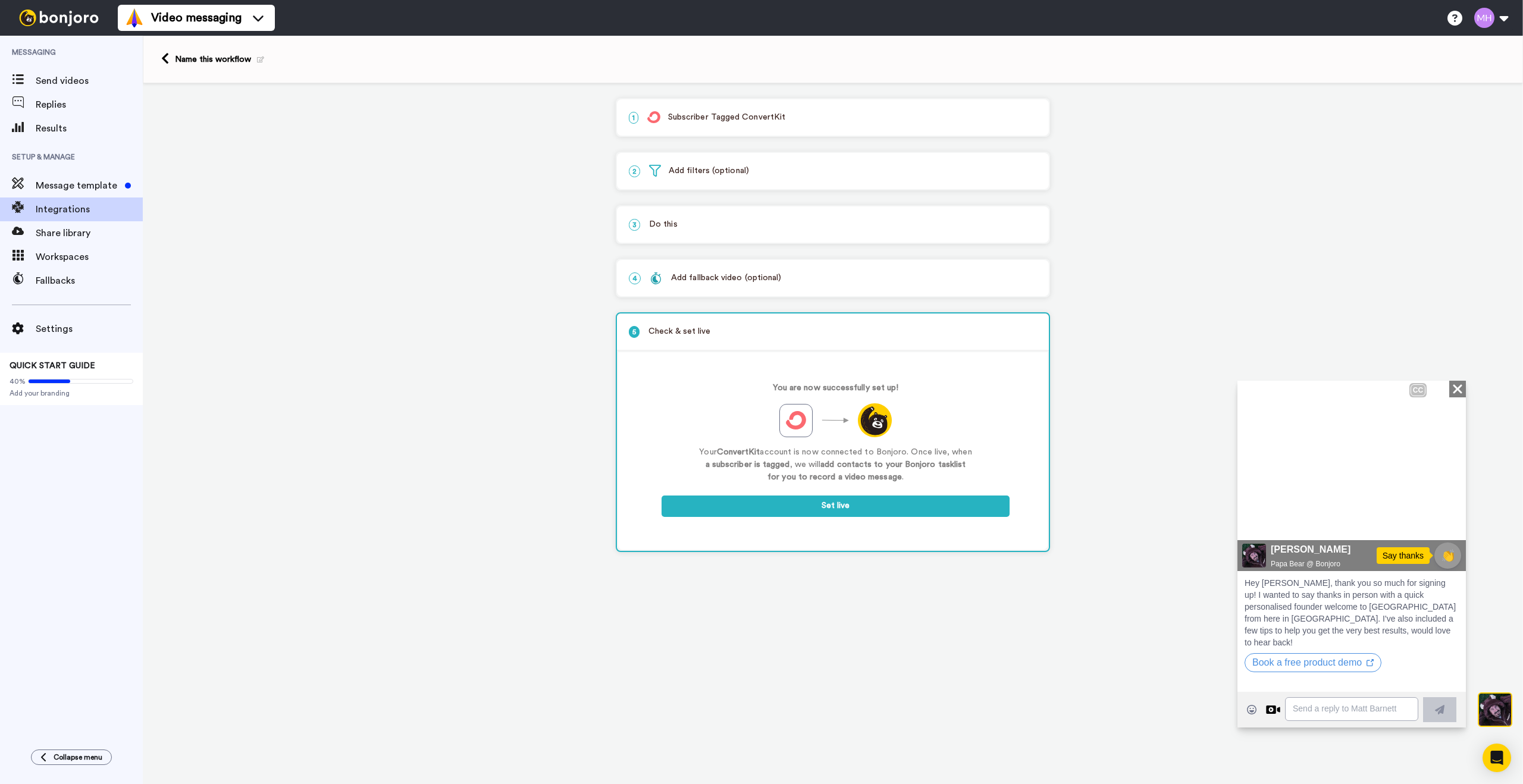
click at [1457, 392] on icon "Close" at bounding box center [1457, 388] width 12 height 14
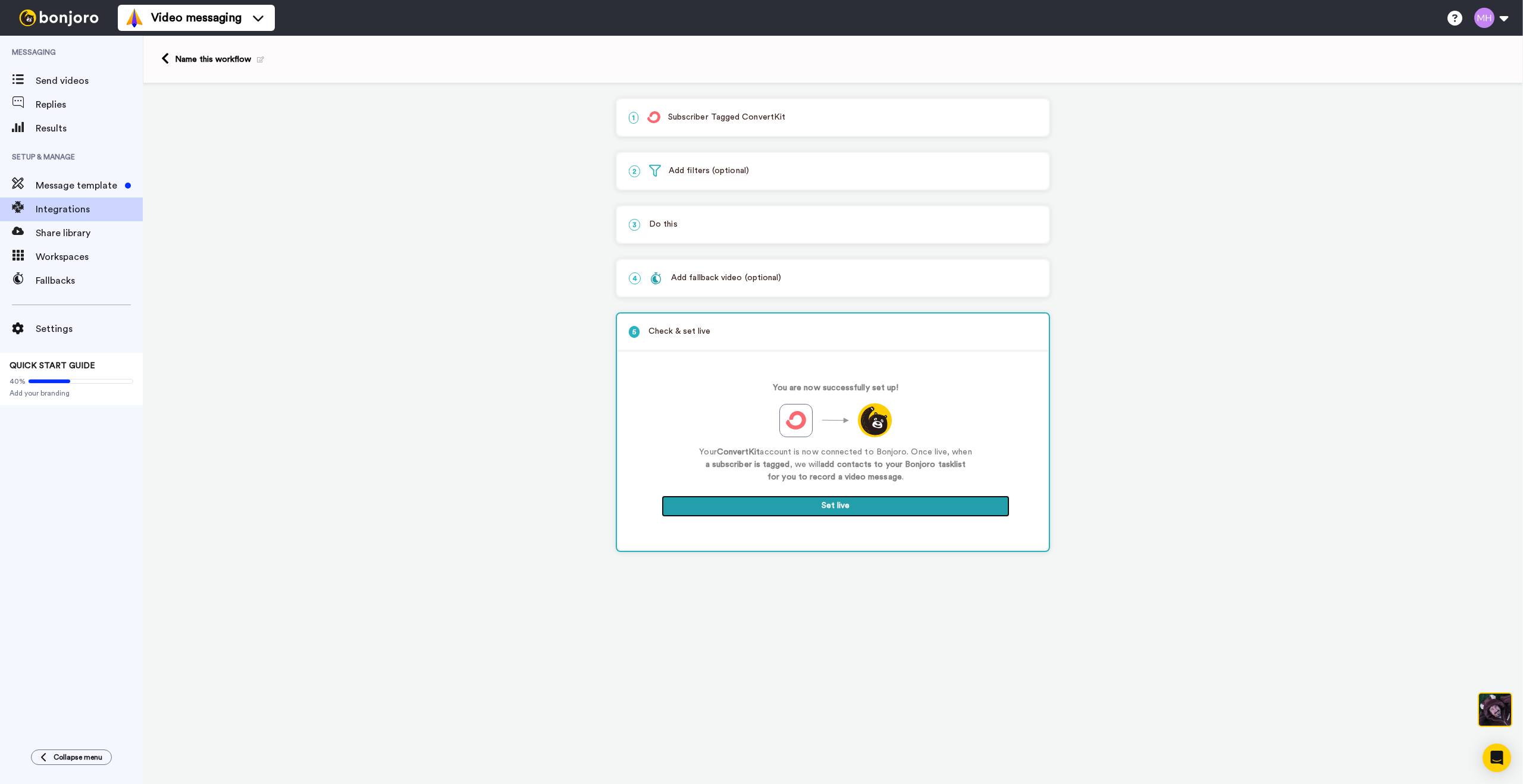
click at [850, 509] on button "Set live" at bounding box center [836, 506] width 348 height 21
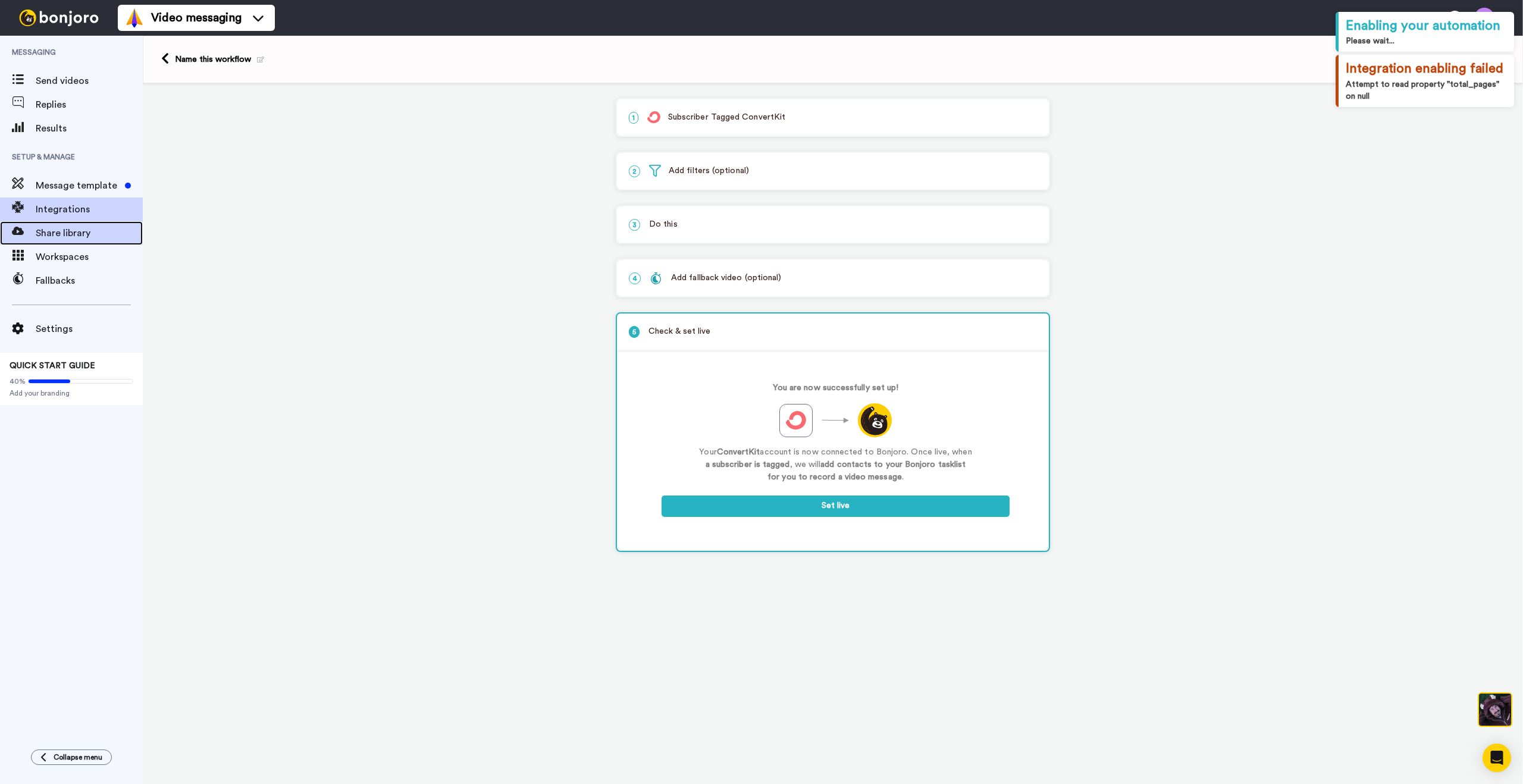
click at [90, 238] on span "Share library" at bounding box center [89, 233] width 107 height 14
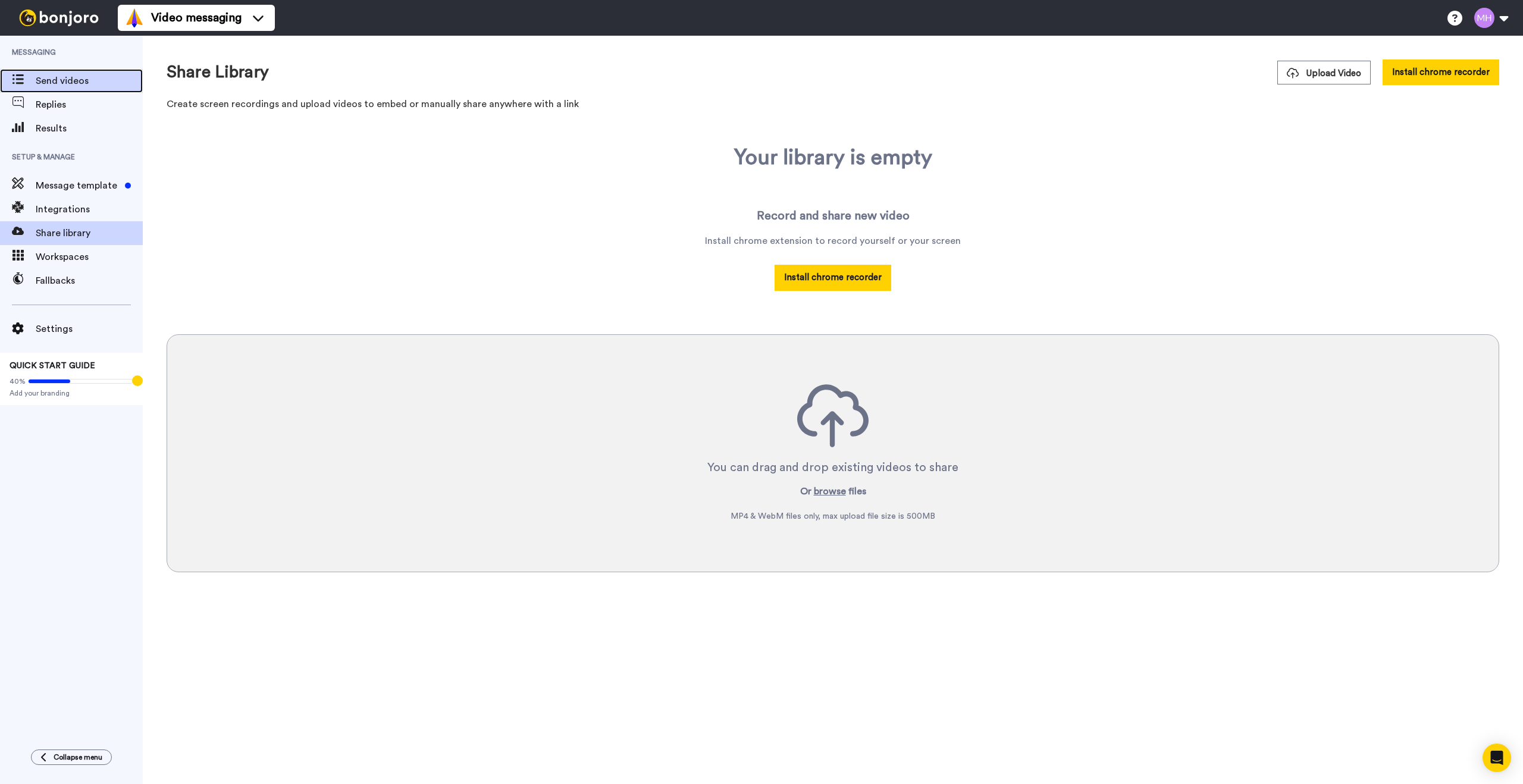
click at [54, 81] on span "Send videos" at bounding box center [89, 81] width 107 height 14
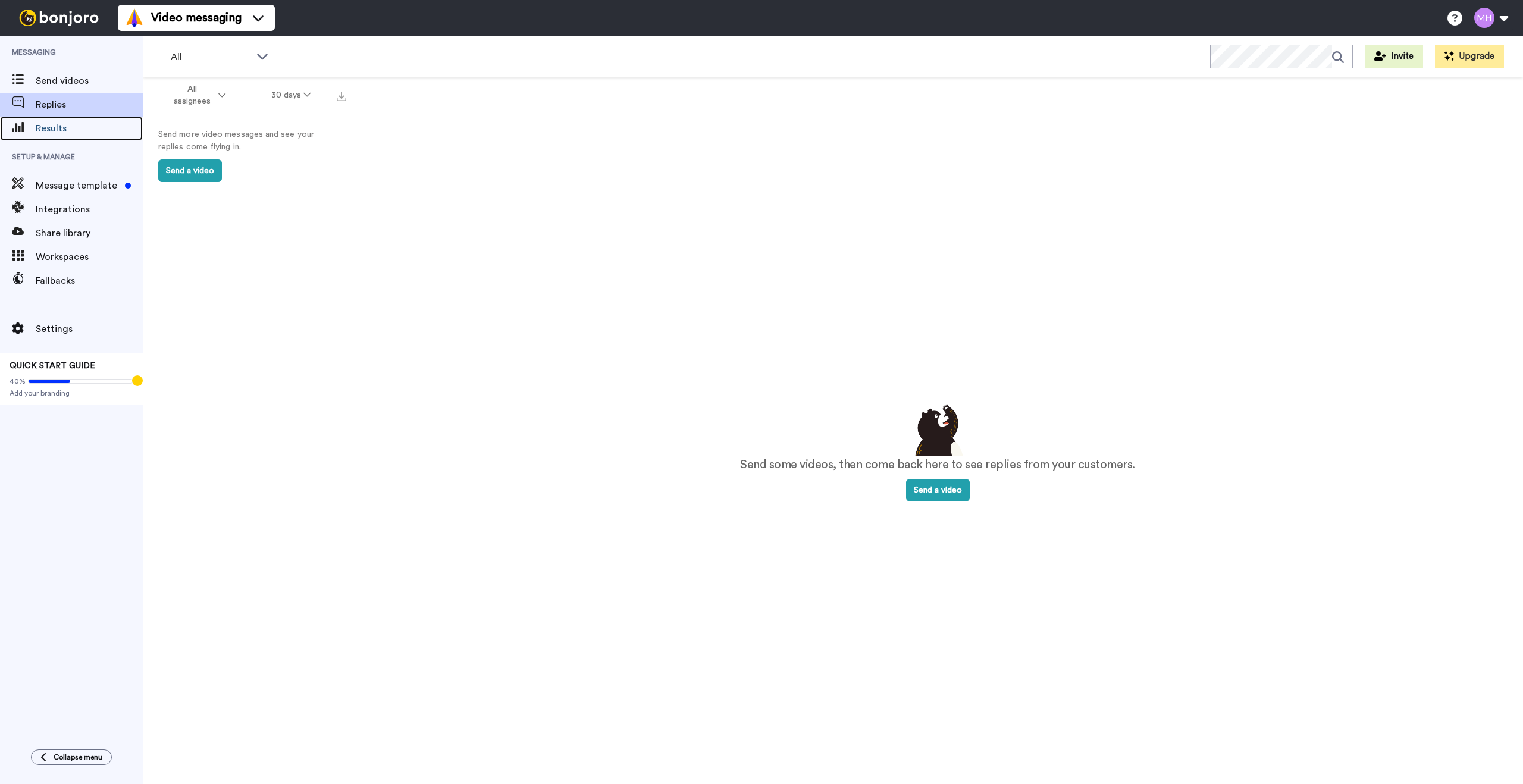
click at [69, 130] on span "Results" at bounding box center [89, 128] width 107 height 14
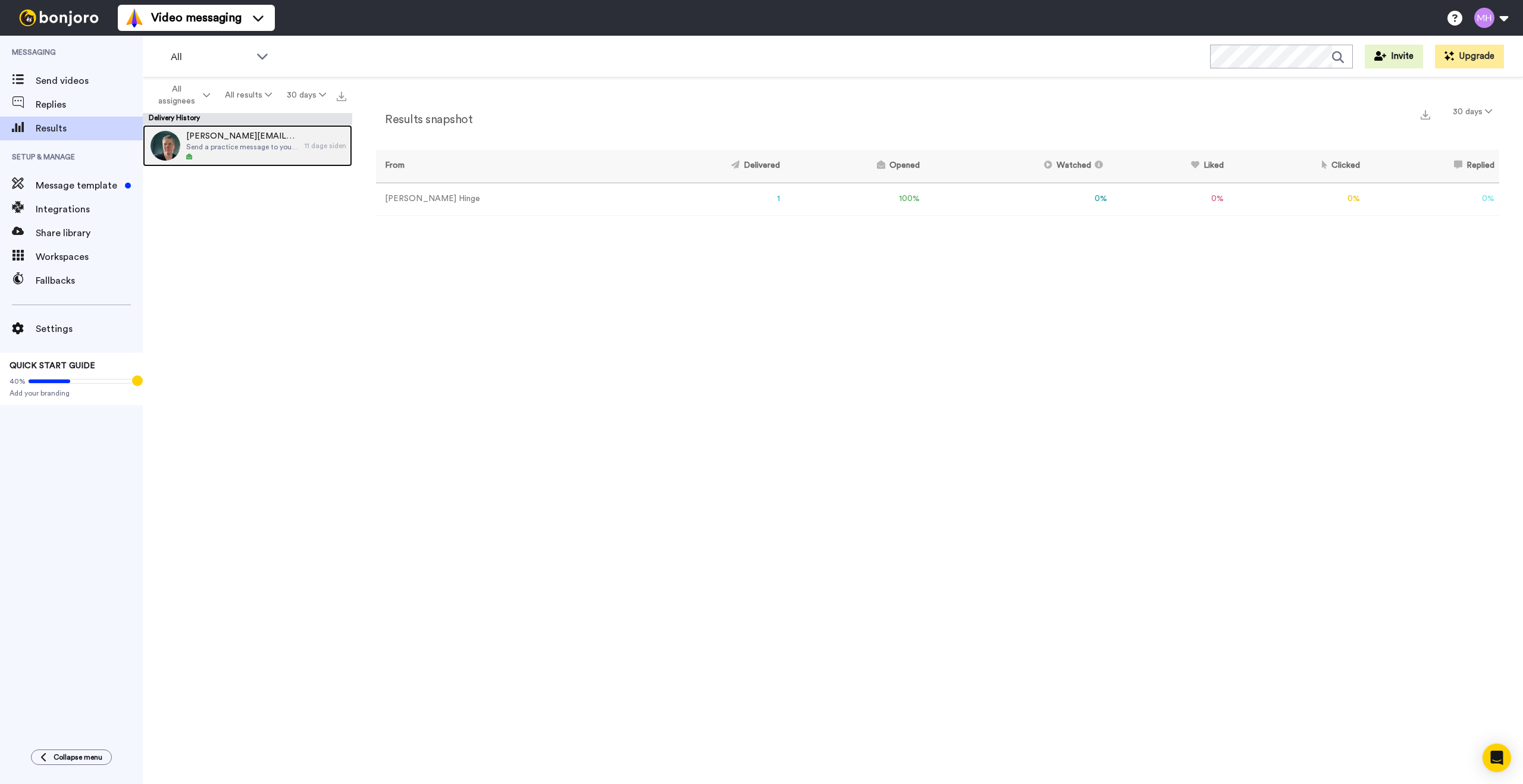
click at [270, 149] on span "Send a practice message to yourself" at bounding box center [242, 147] width 113 height 10
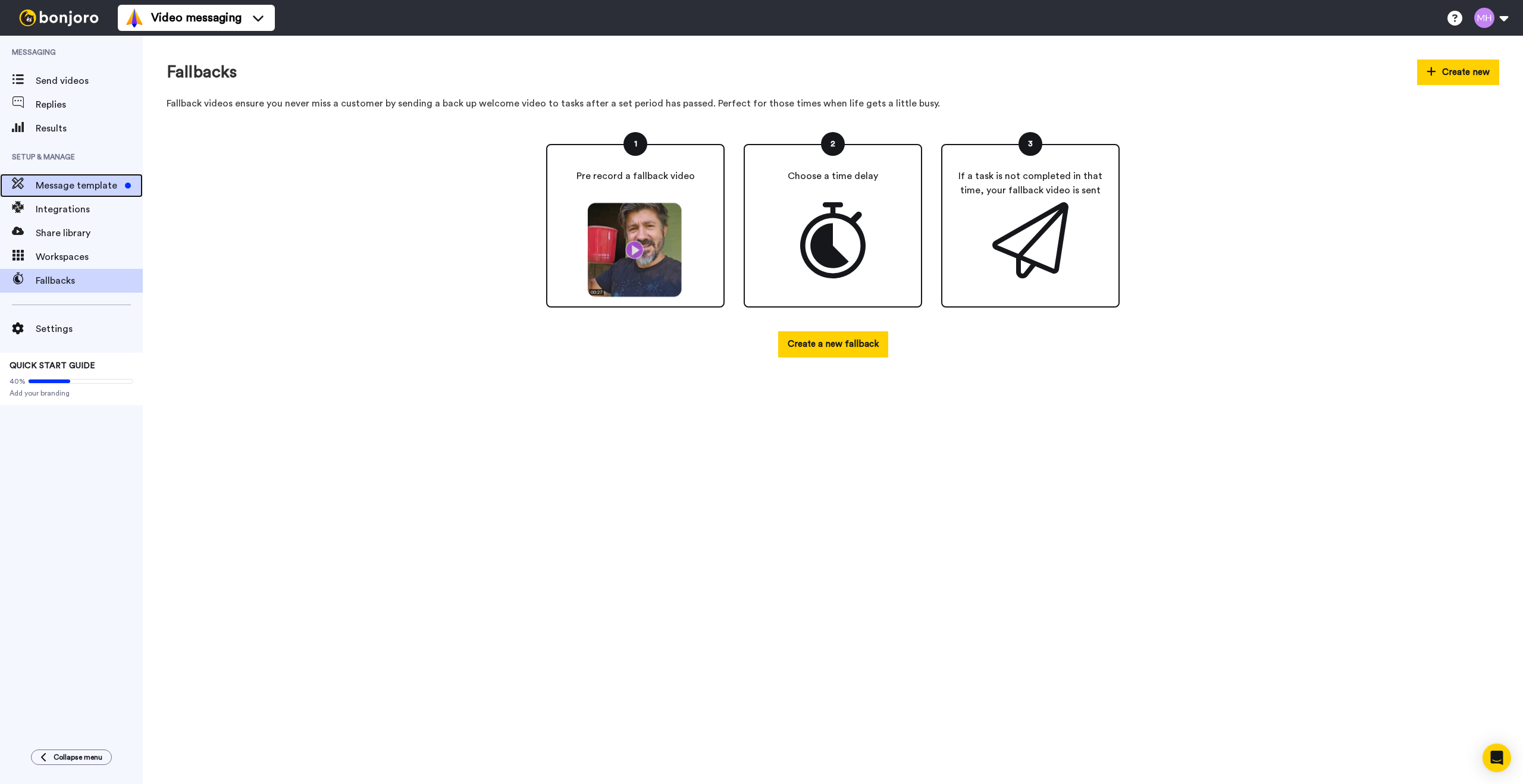
click at [99, 184] on span "Message template" at bounding box center [78, 185] width 85 height 14
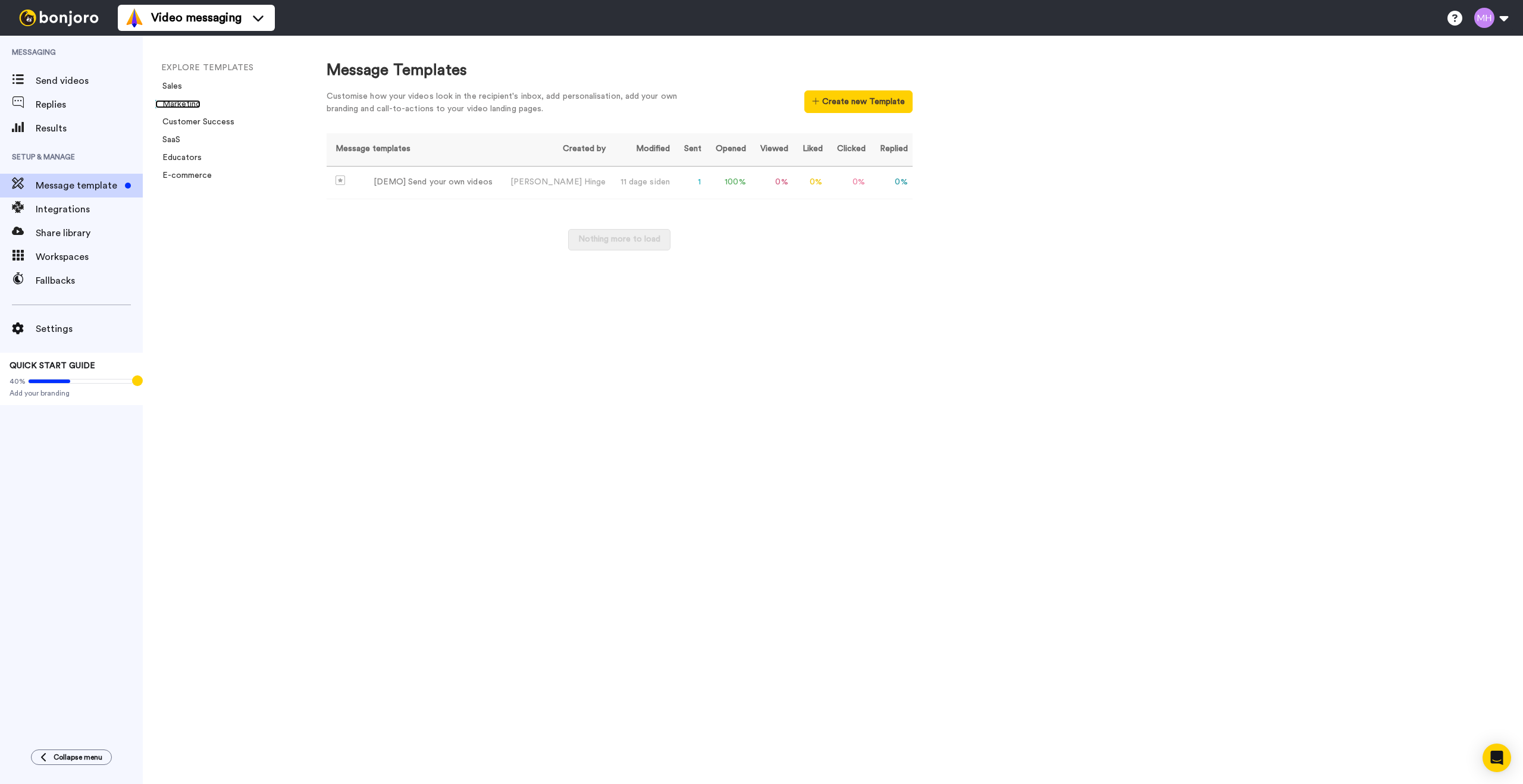
click at [182, 102] on link "Marketing" at bounding box center [178, 104] width 45 height 8
